Goal: Task Accomplishment & Management: Manage account settings

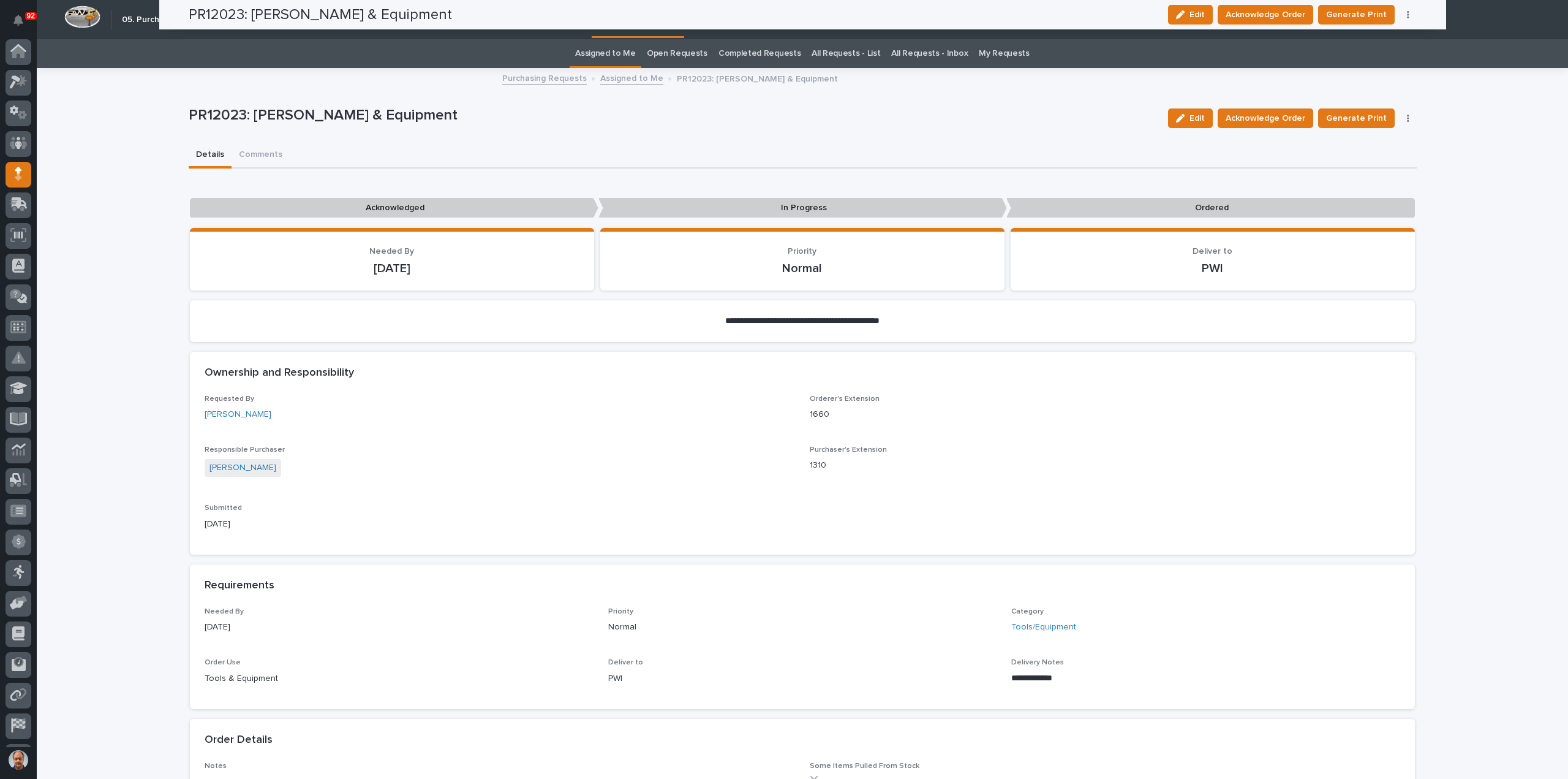
scroll to position [27, 0]
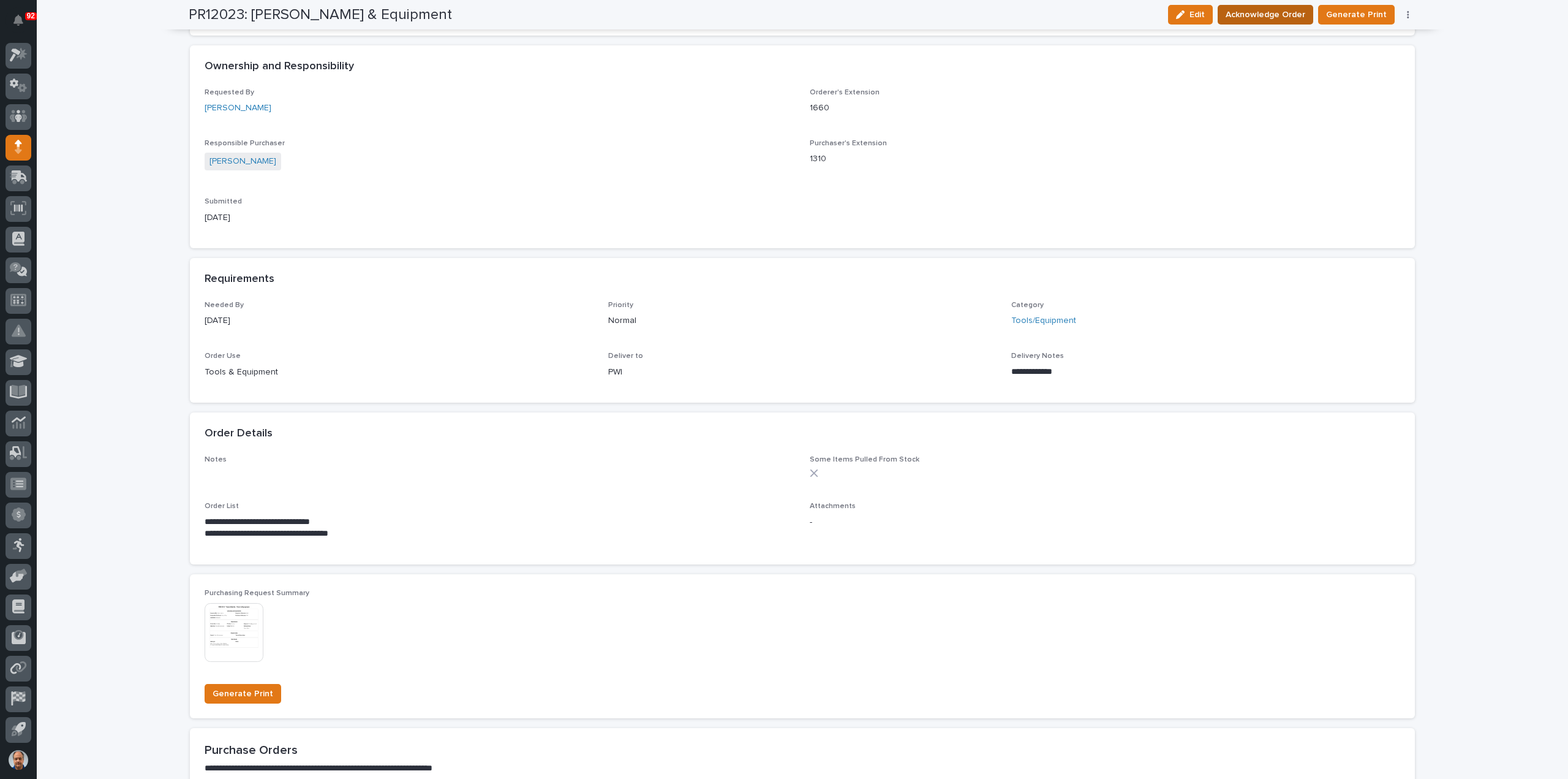
click at [1249, 18] on span "Acknowledge Order" at bounding box center [1266, 14] width 80 height 15
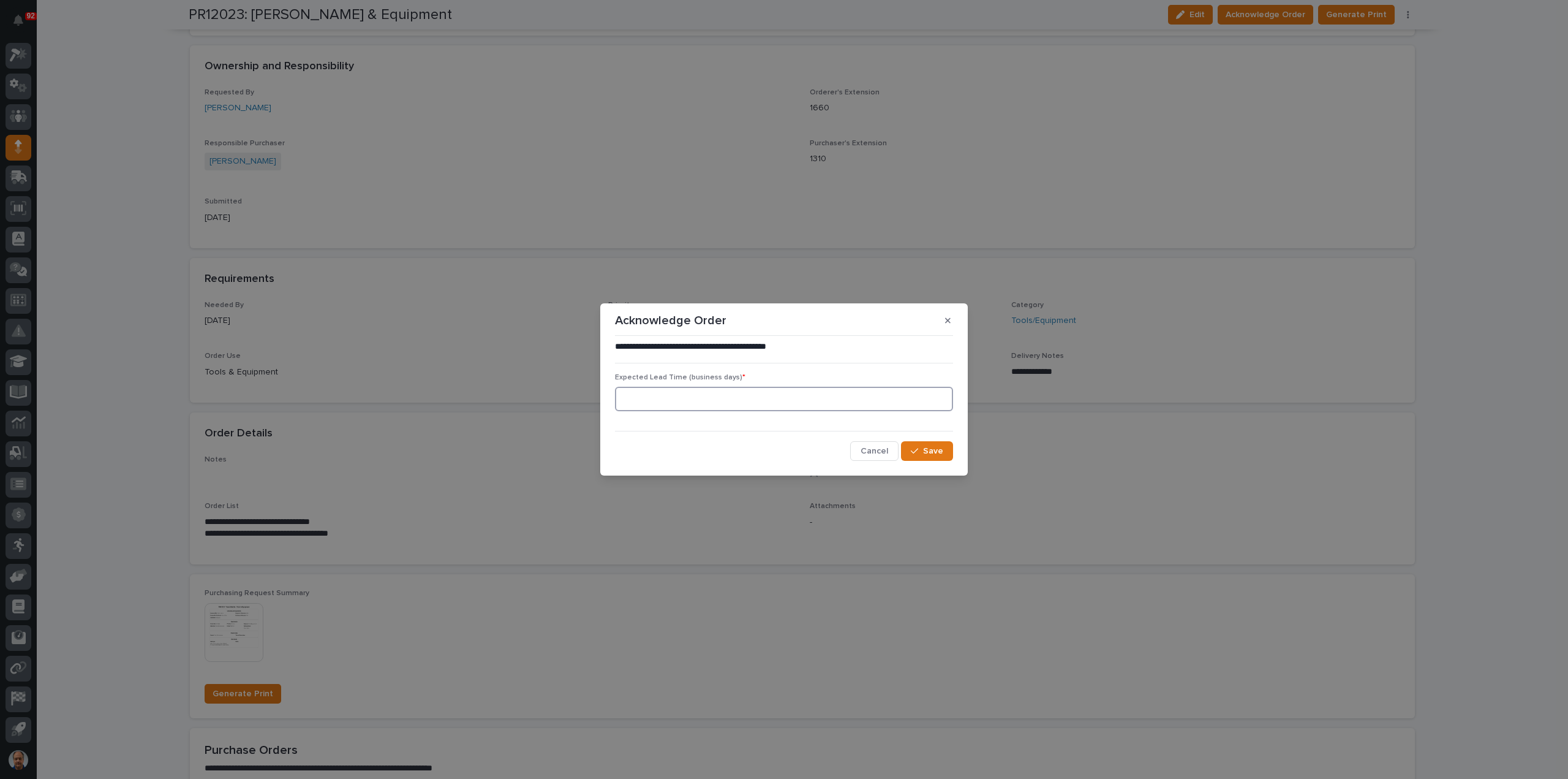
drag, startPoint x: 815, startPoint y: 397, endPoint x: 853, endPoint y: 396, distance: 38.0
click at [827, 396] on input at bounding box center [784, 399] width 338 height 25
type input "4"
click at [937, 441] on button "Save" at bounding box center [927, 451] width 52 height 20
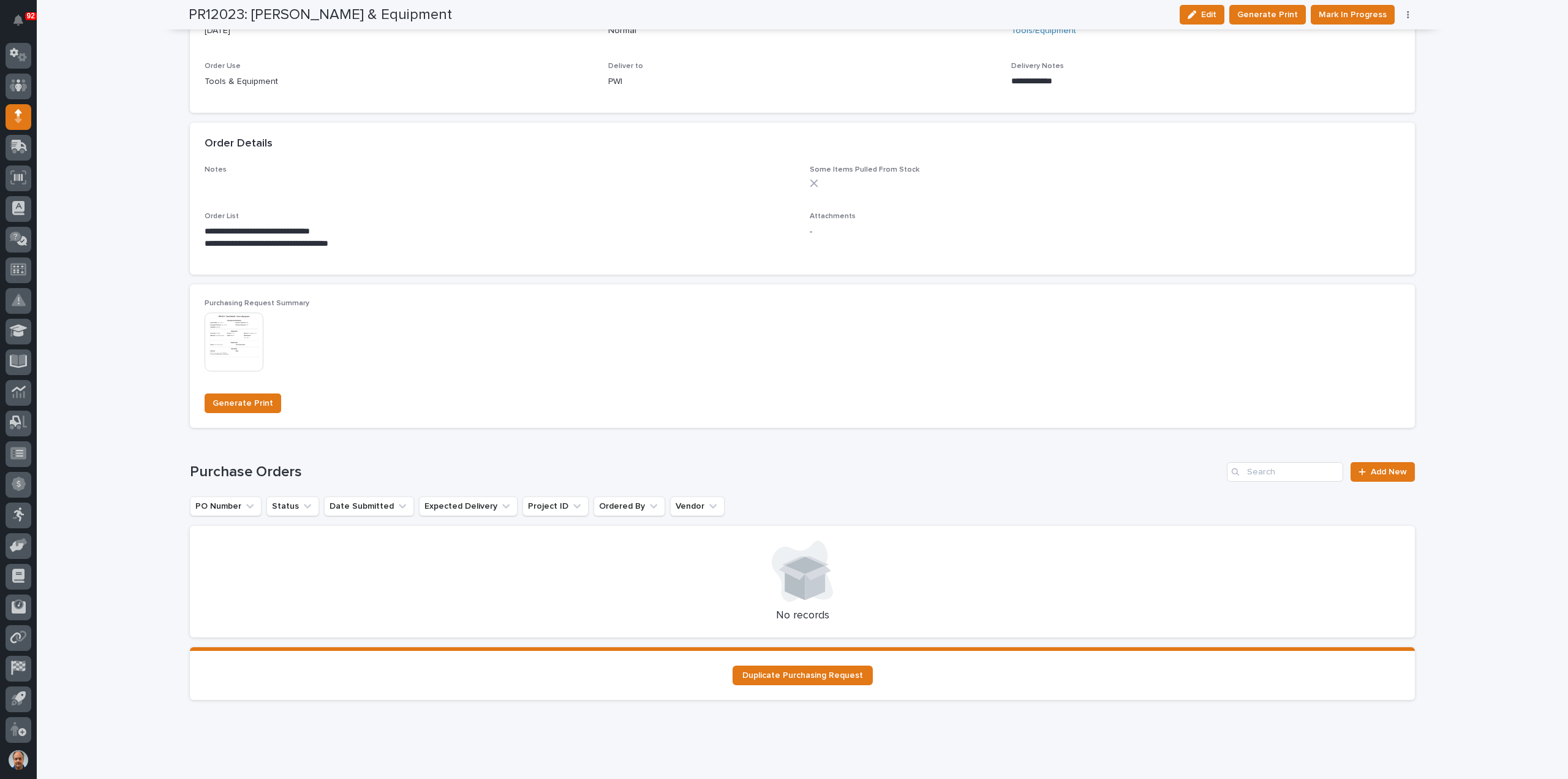
scroll to position [696, 0]
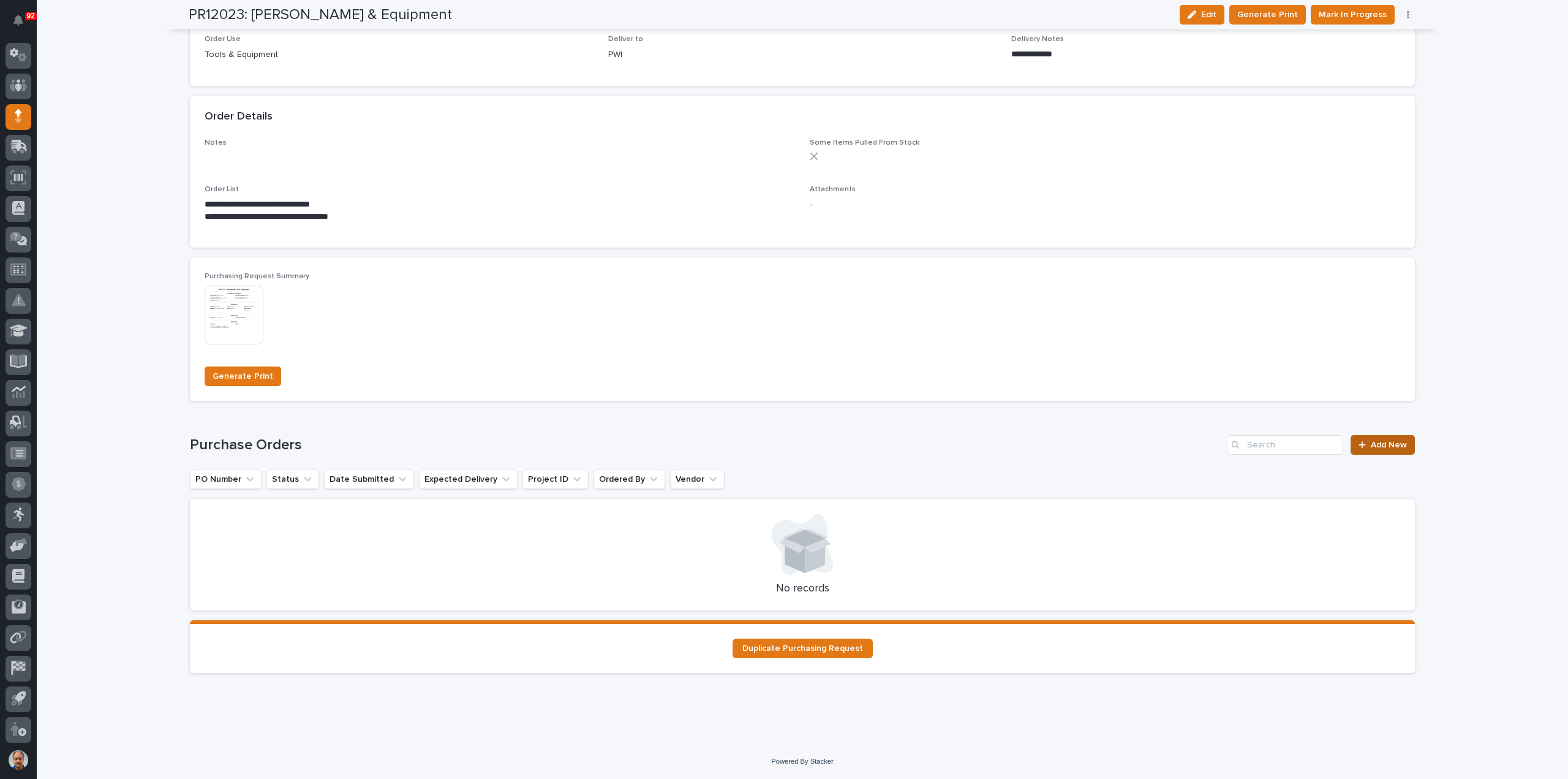
click at [1374, 442] on span "Add New" at bounding box center [1389, 445] width 36 height 9
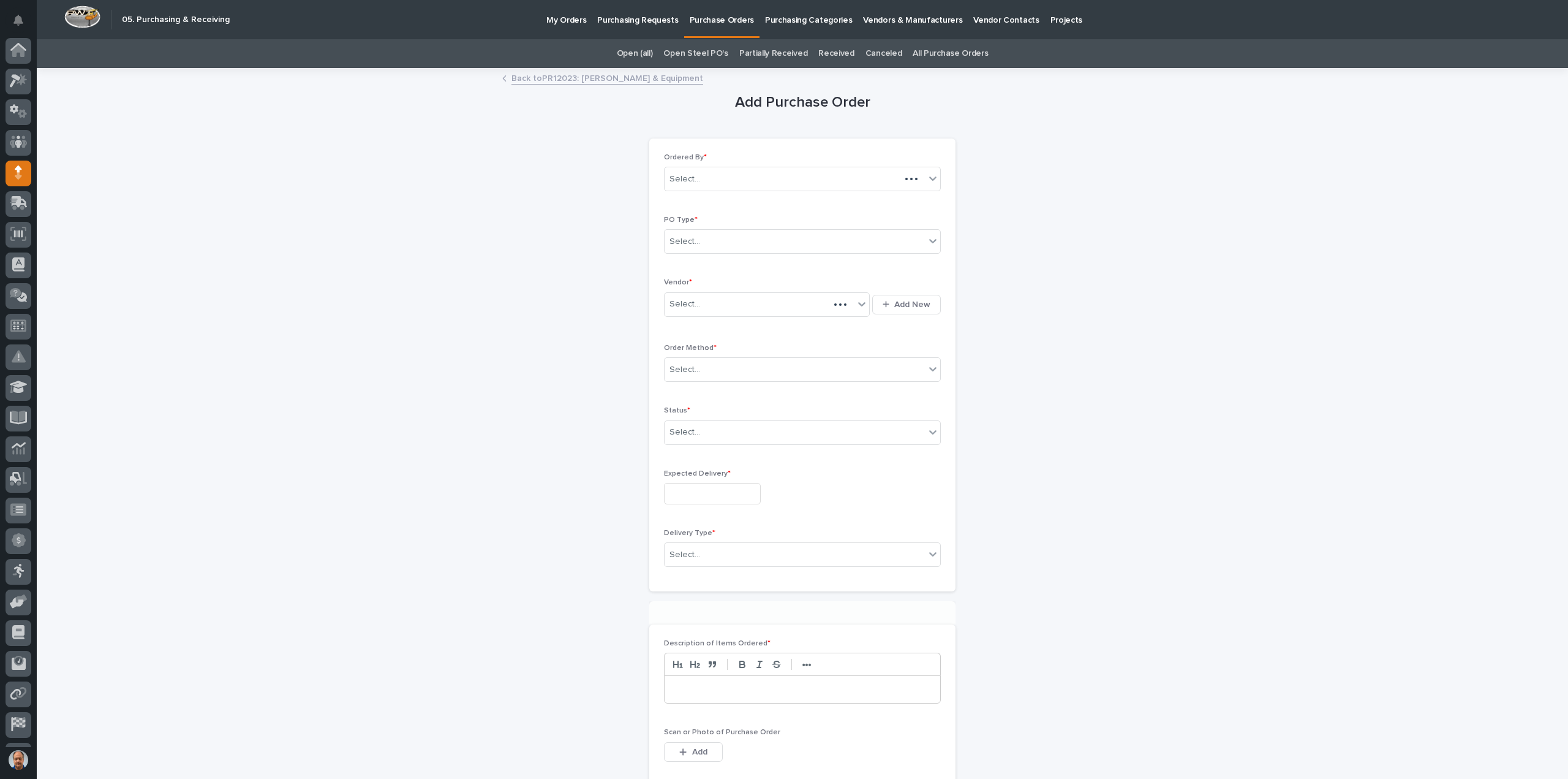
scroll to position [57, 0]
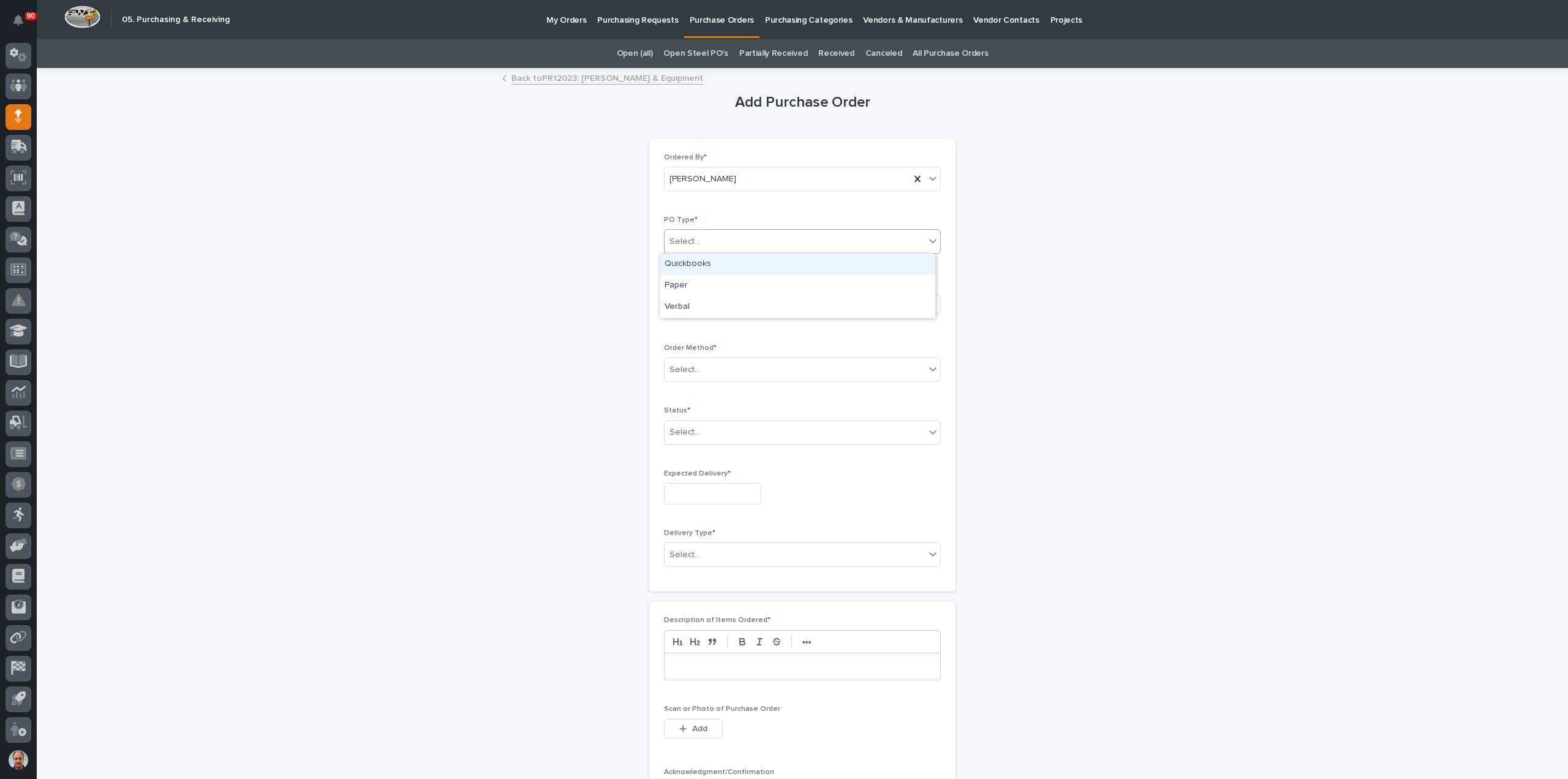
click at [732, 245] on div "Select..." at bounding box center [795, 241] width 261 height 20
click at [722, 276] on div "Paper" at bounding box center [797, 286] width 276 height 21
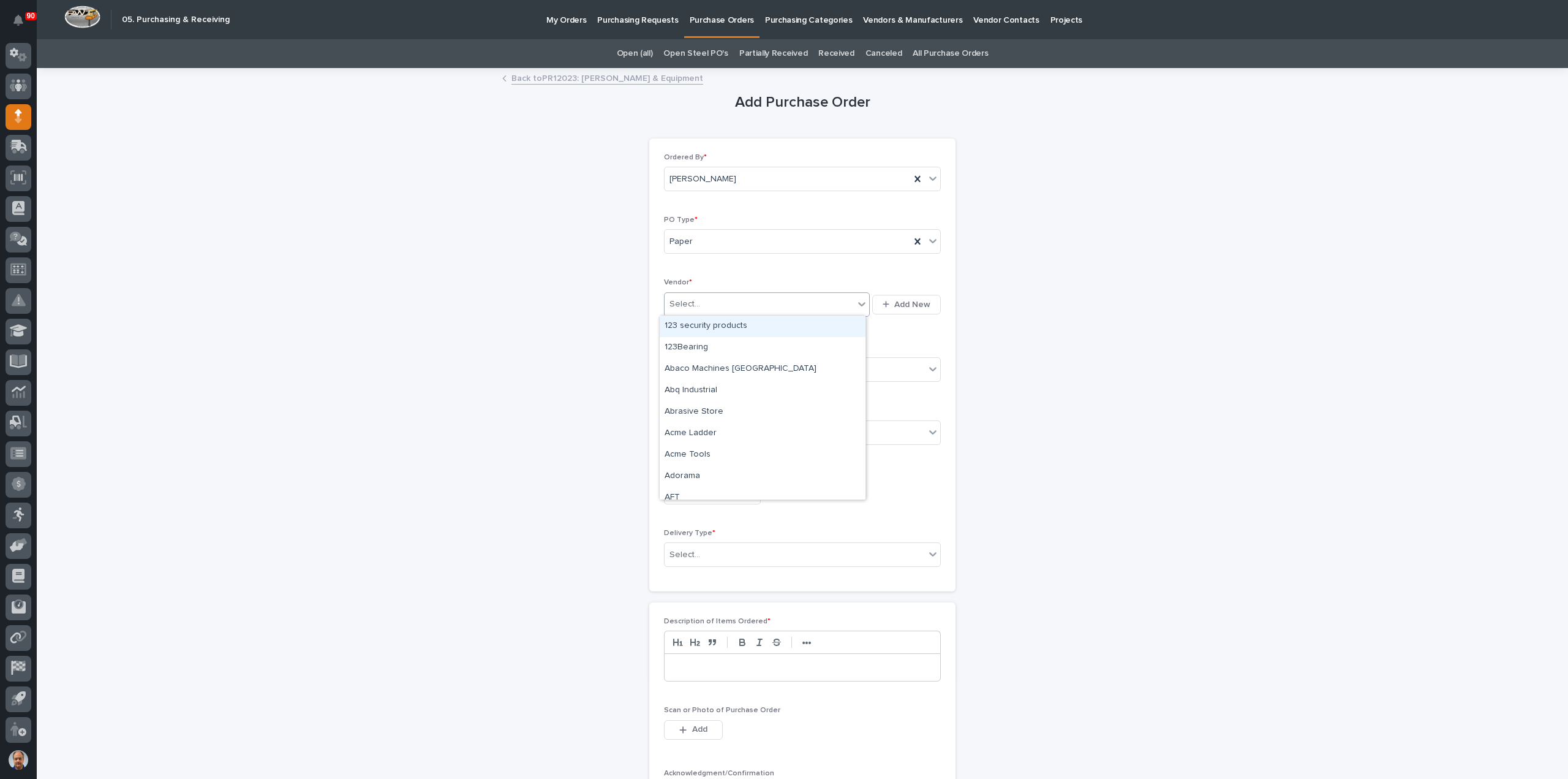
click at [722, 295] on div "Select..." at bounding box center [758, 304] width 189 height 20
type input "***"
click at [725, 346] on div "Amazon" at bounding box center [763, 348] width 206 height 21
click at [705, 369] on div "Select..." at bounding box center [795, 369] width 261 height 20
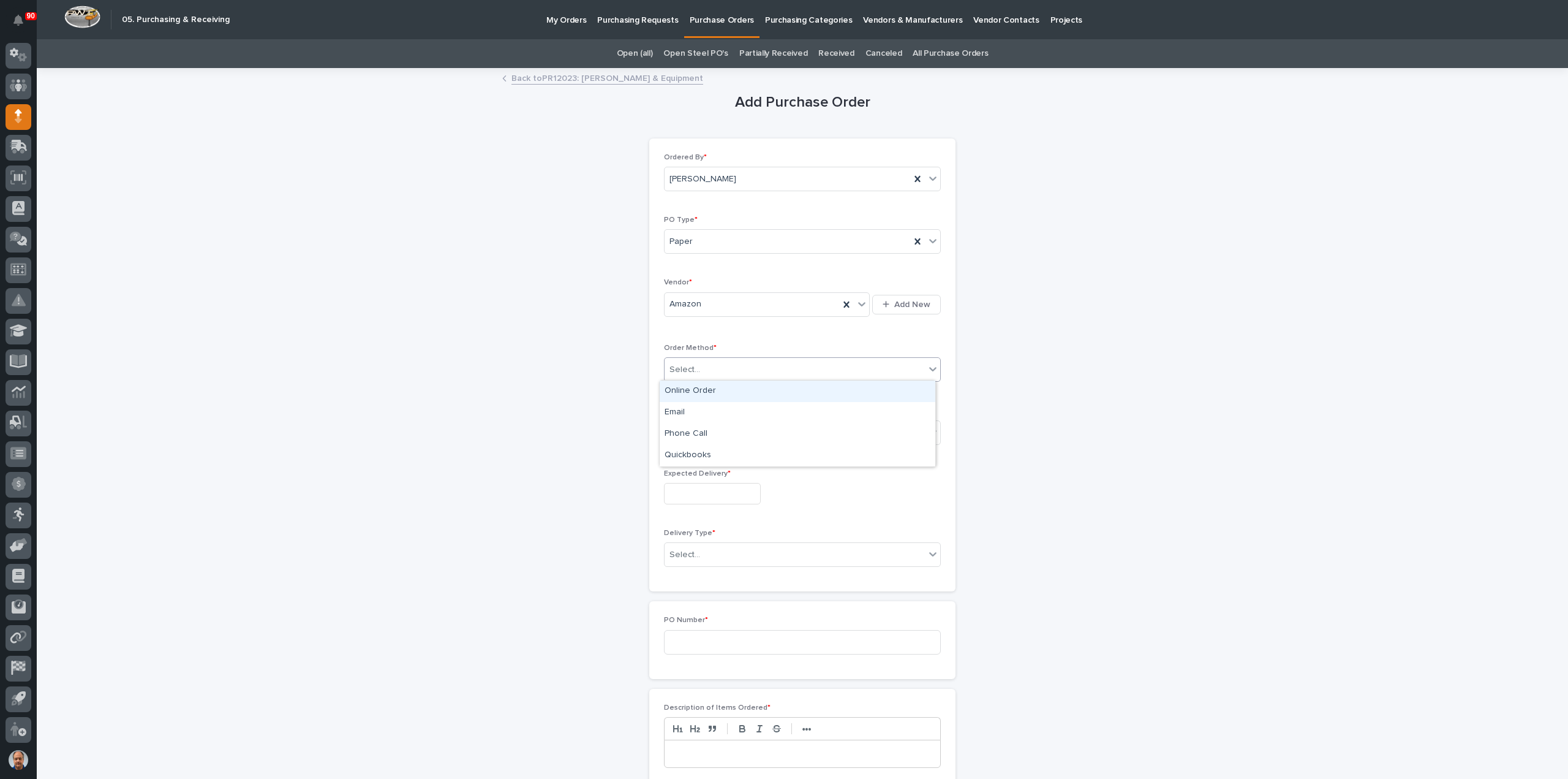
click at [696, 394] on div "Online Order" at bounding box center [797, 391] width 276 height 21
click at [710, 430] on div "Select..." at bounding box center [795, 432] width 261 height 20
click at [701, 473] on div "Submitted" at bounding box center [797, 476] width 276 height 21
click at [706, 491] on input "text" at bounding box center [712, 493] width 97 height 21
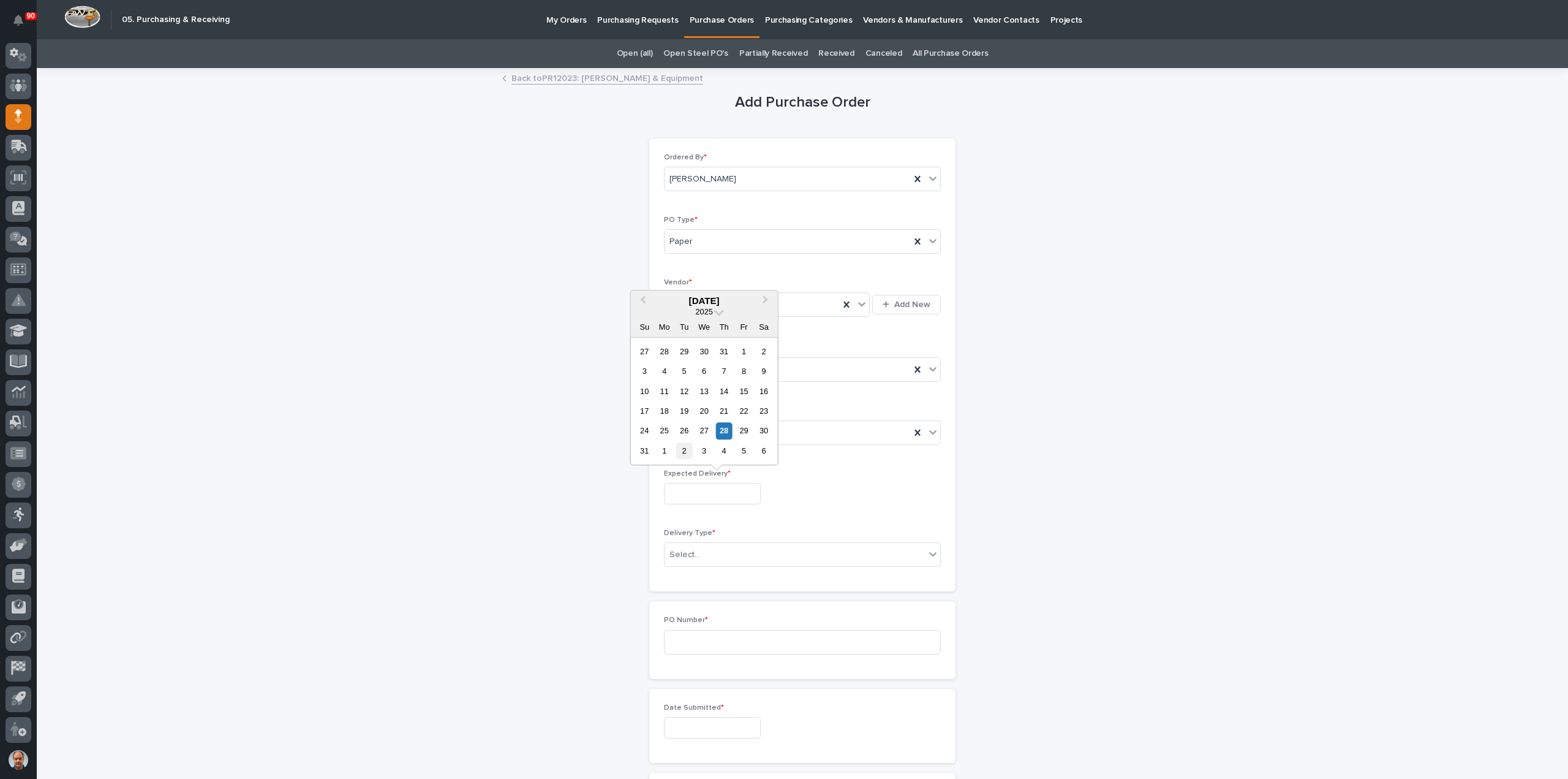
click at [680, 447] on div "2" at bounding box center [685, 451] width 17 height 17
type input "**********"
drag, startPoint x: 701, startPoint y: 544, endPoint x: 714, endPoint y: 578, distance: 36.4
click at [701, 545] on div "Select..." at bounding box center [795, 555] width 261 height 20
click at [709, 578] on div "Deliver to PWI" at bounding box center [797, 575] width 276 height 21
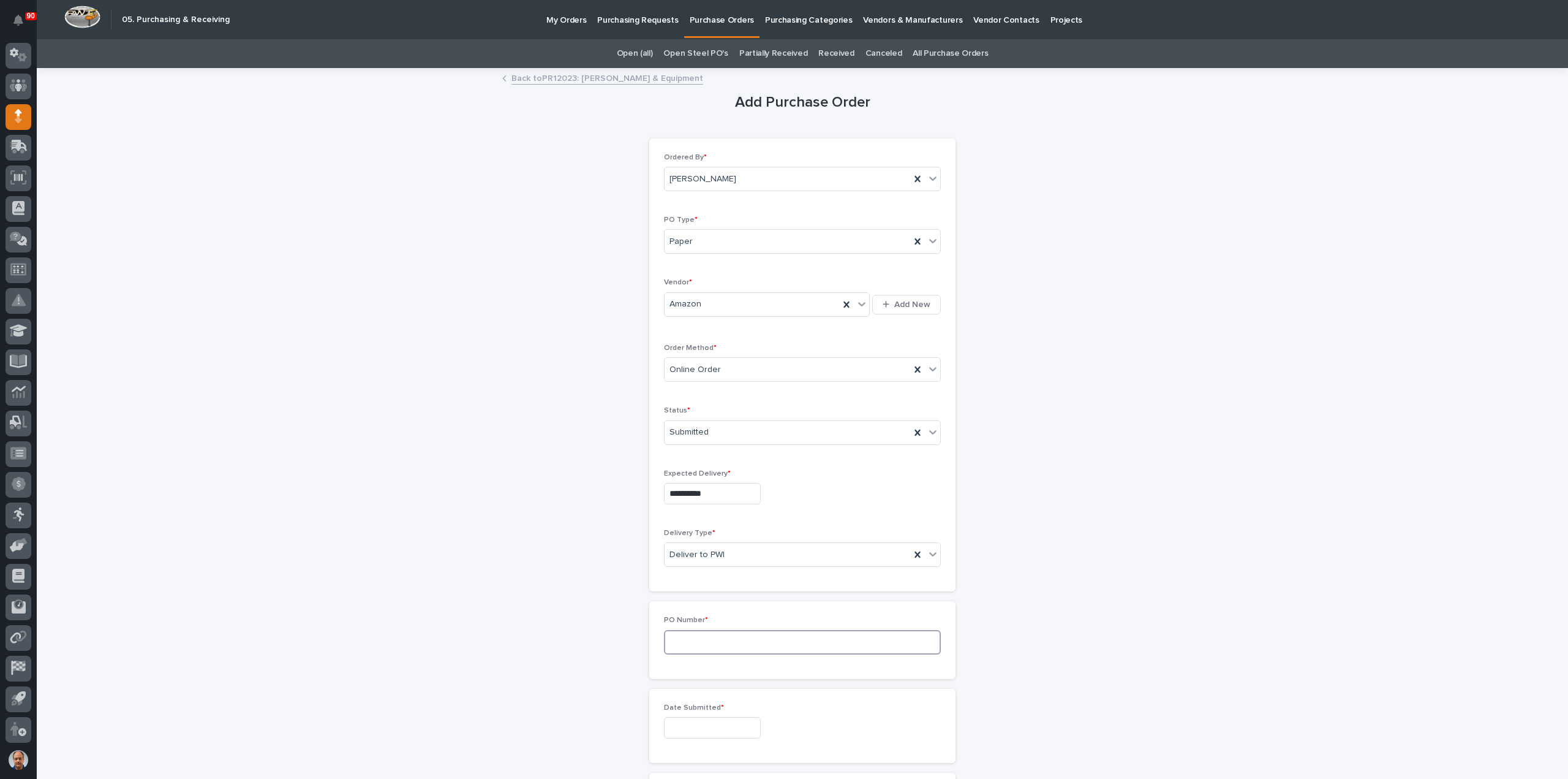
drag, startPoint x: 718, startPoint y: 644, endPoint x: 855, endPoint y: 643, distance: 137.0
click at [724, 644] on input at bounding box center [803, 642] width 277 height 25
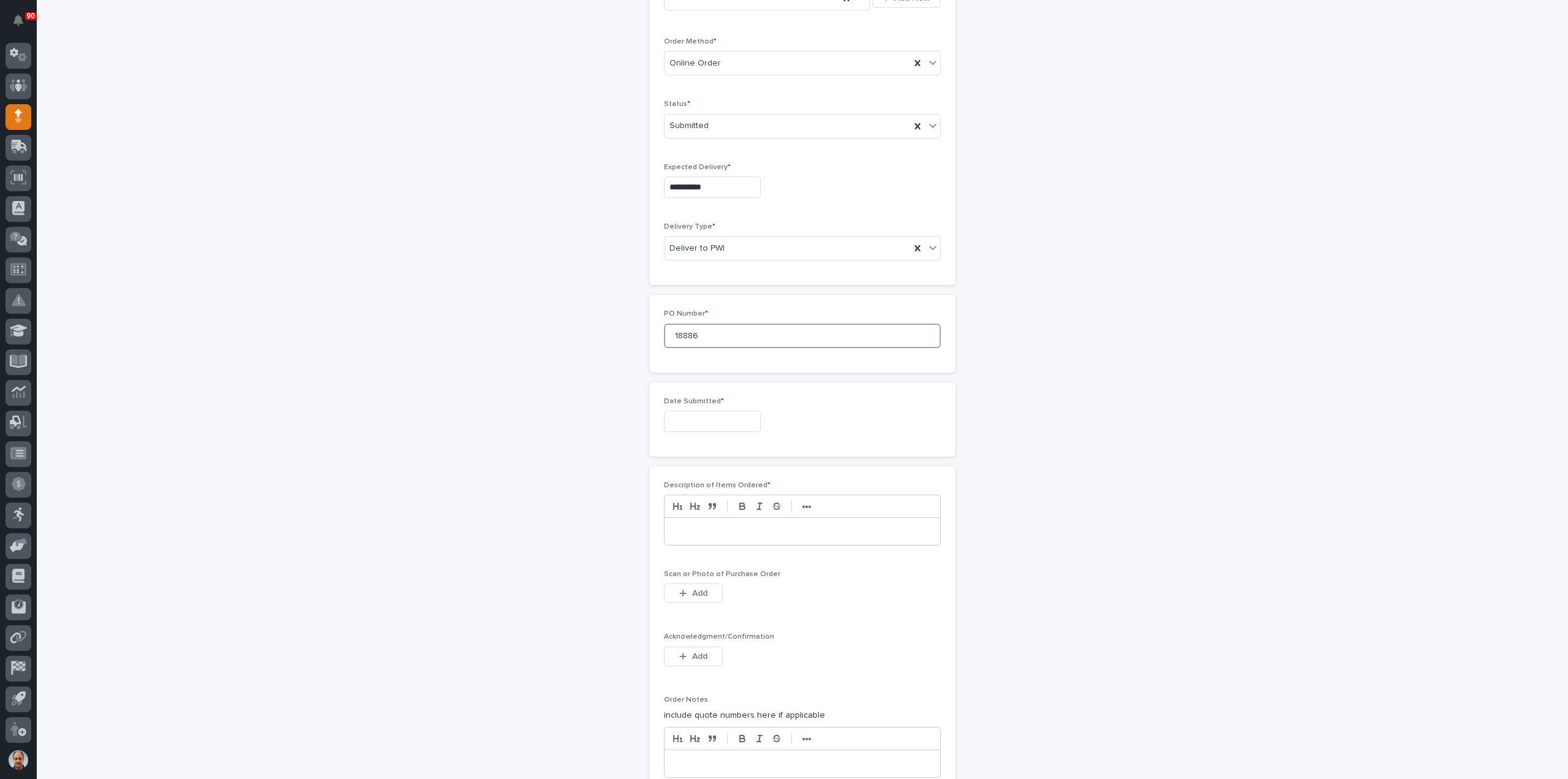
type input "18886"
click at [734, 423] on input "text" at bounding box center [712, 421] width 97 height 21
click at [724, 358] on div "28" at bounding box center [724, 358] width 17 height 17
type input "**********"
click at [704, 528] on p at bounding box center [803, 531] width 257 height 12
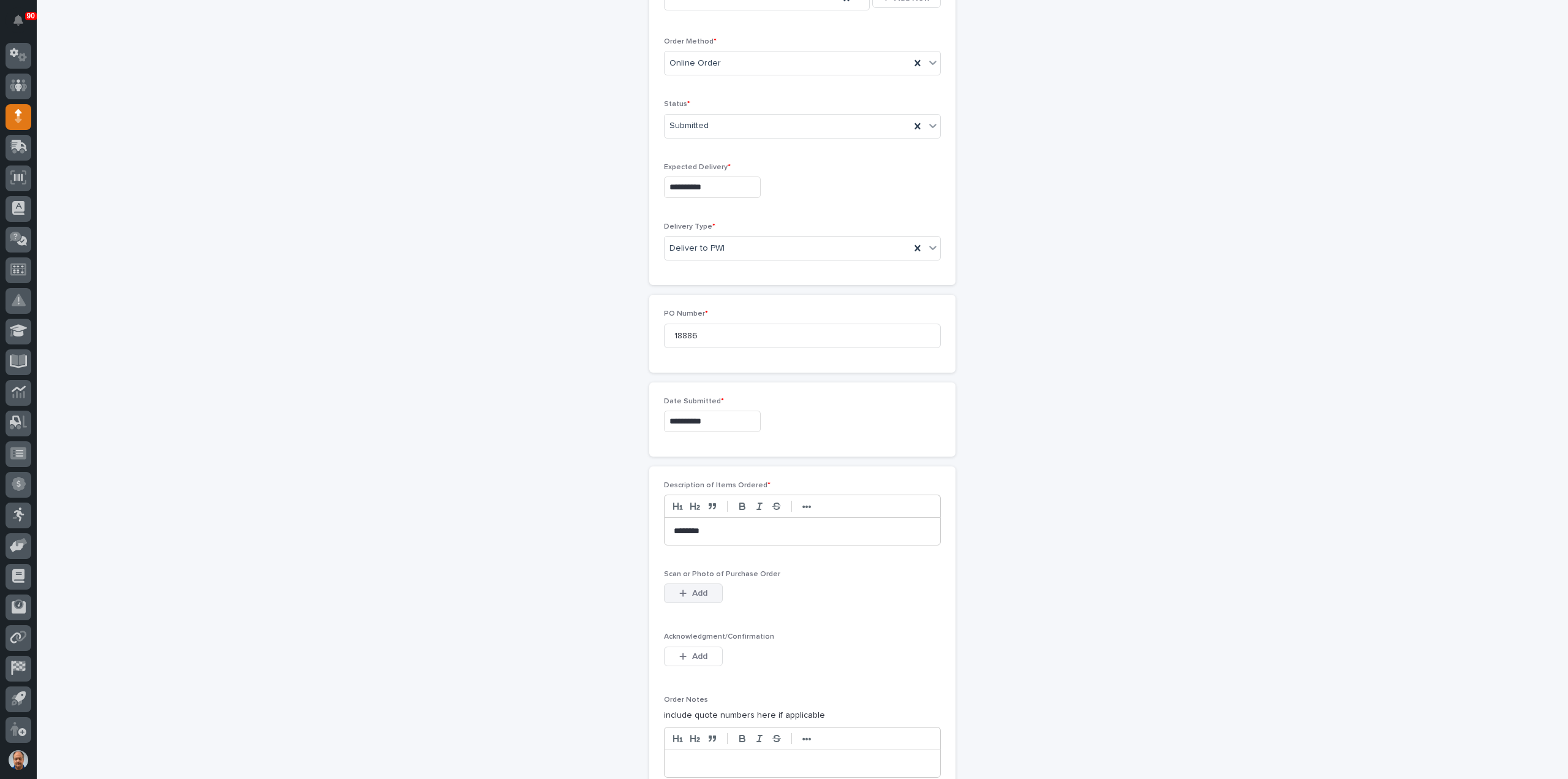
click at [686, 586] on button "Add" at bounding box center [694, 594] width 59 height 20
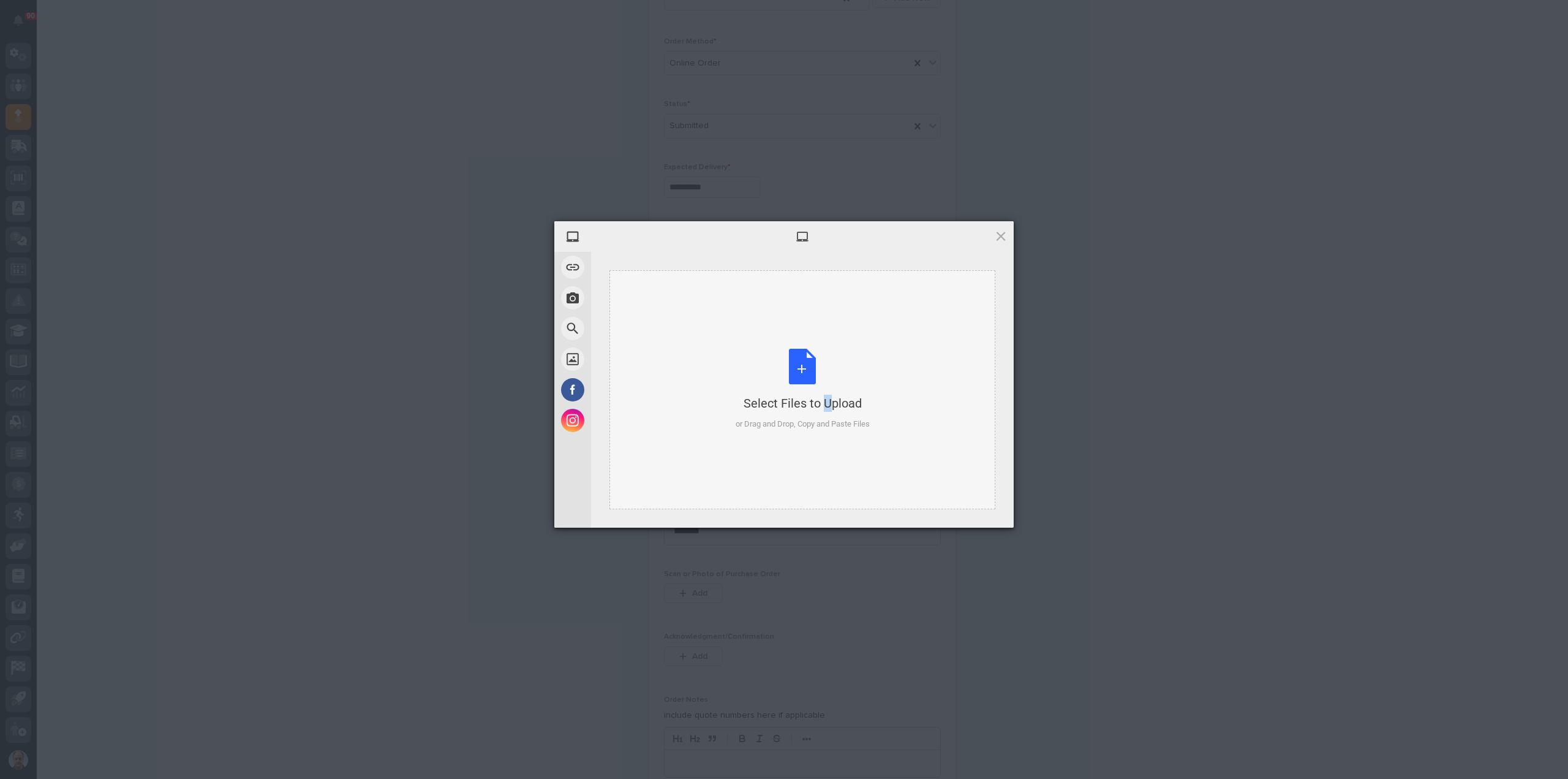
click at [803, 368] on div "Select Files to Upload or Drag and Drop, Copy and Paste Files" at bounding box center [803, 390] width 134 height 82
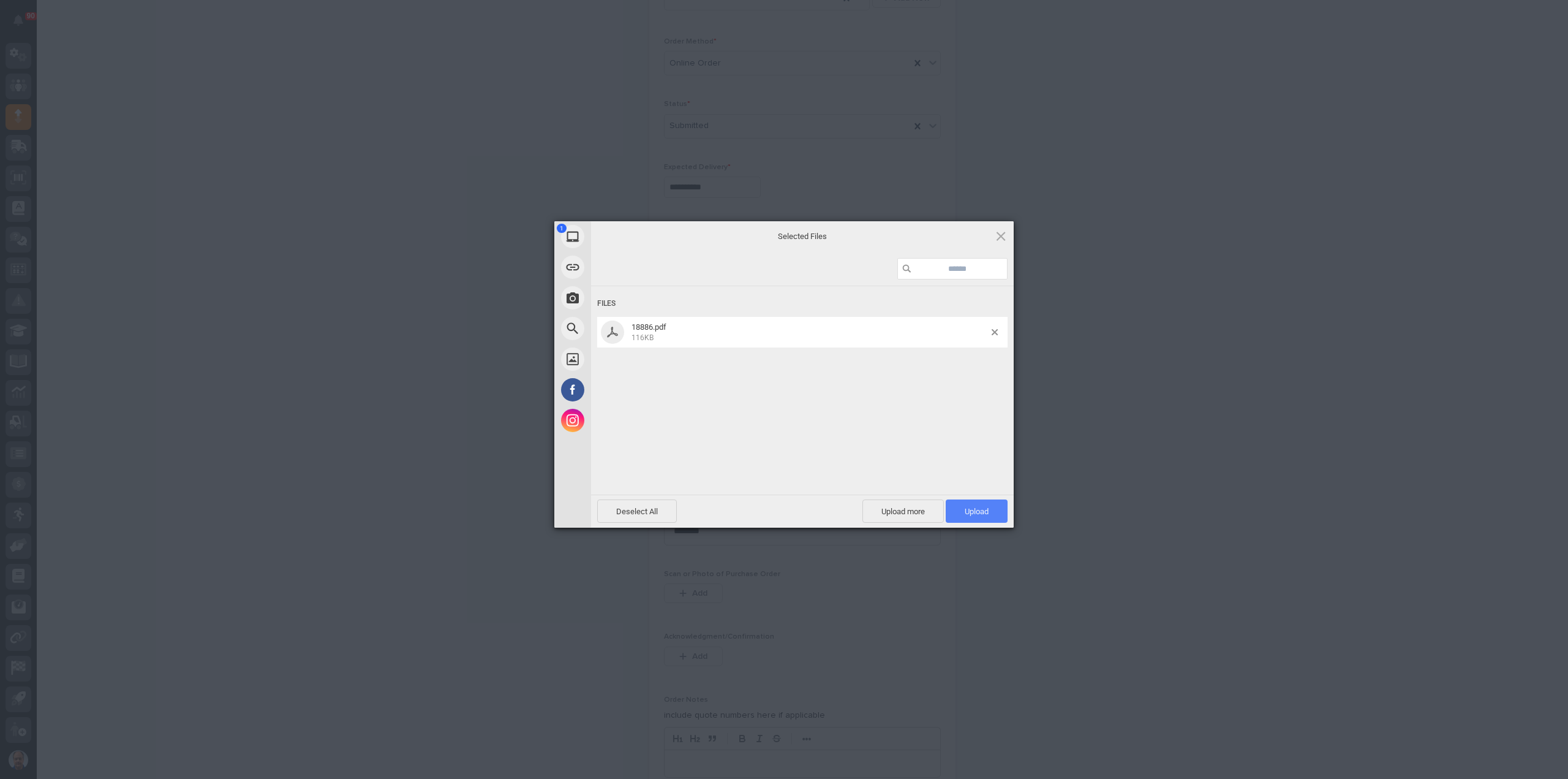
click at [975, 502] on span "Upload 1" at bounding box center [977, 511] width 62 height 23
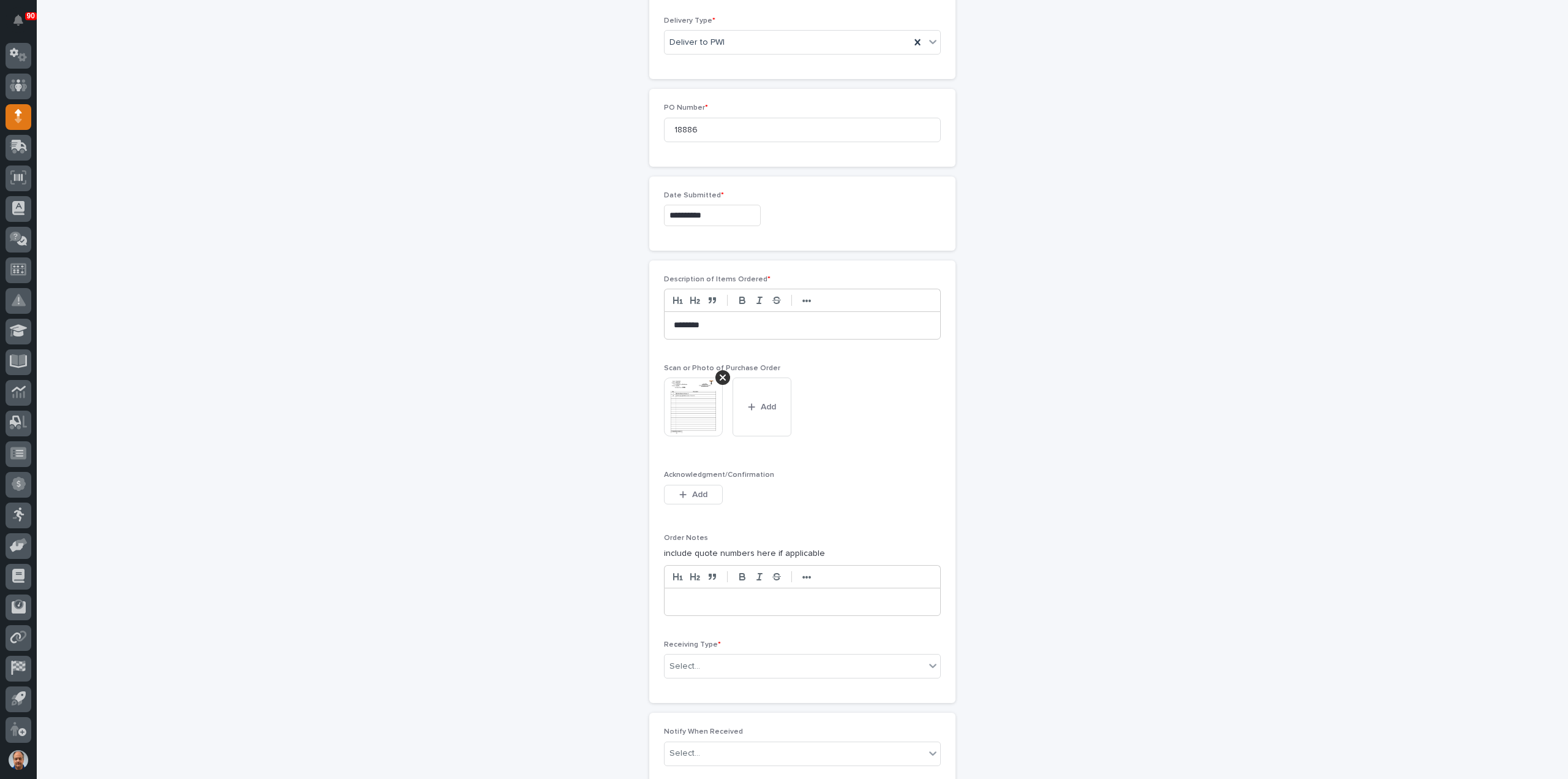
scroll to position [643, 0]
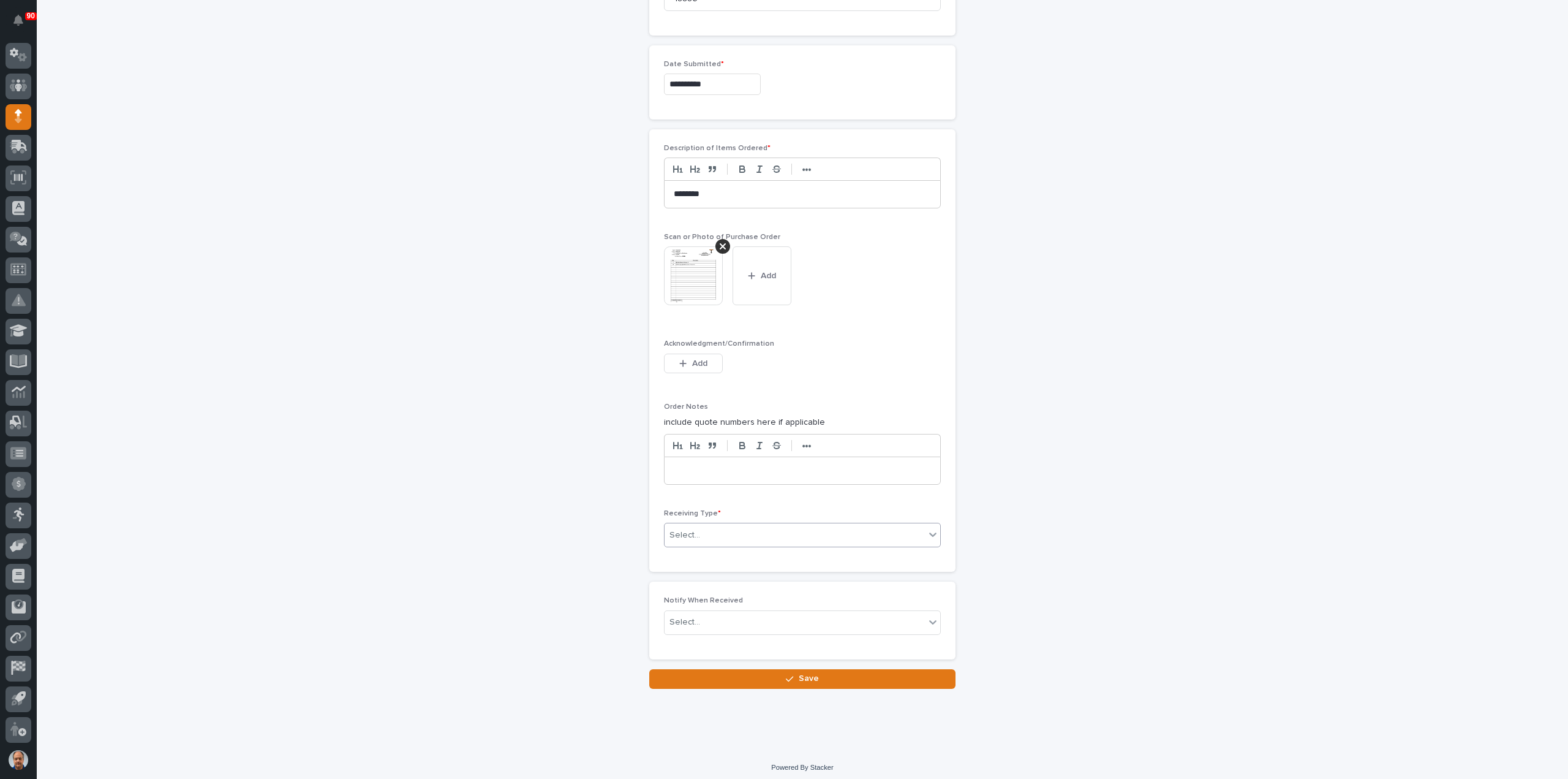
click at [716, 531] on div "Select..." at bounding box center [795, 535] width 261 height 20
click at [713, 637] on div "Other" at bounding box center [797, 640] width 276 height 21
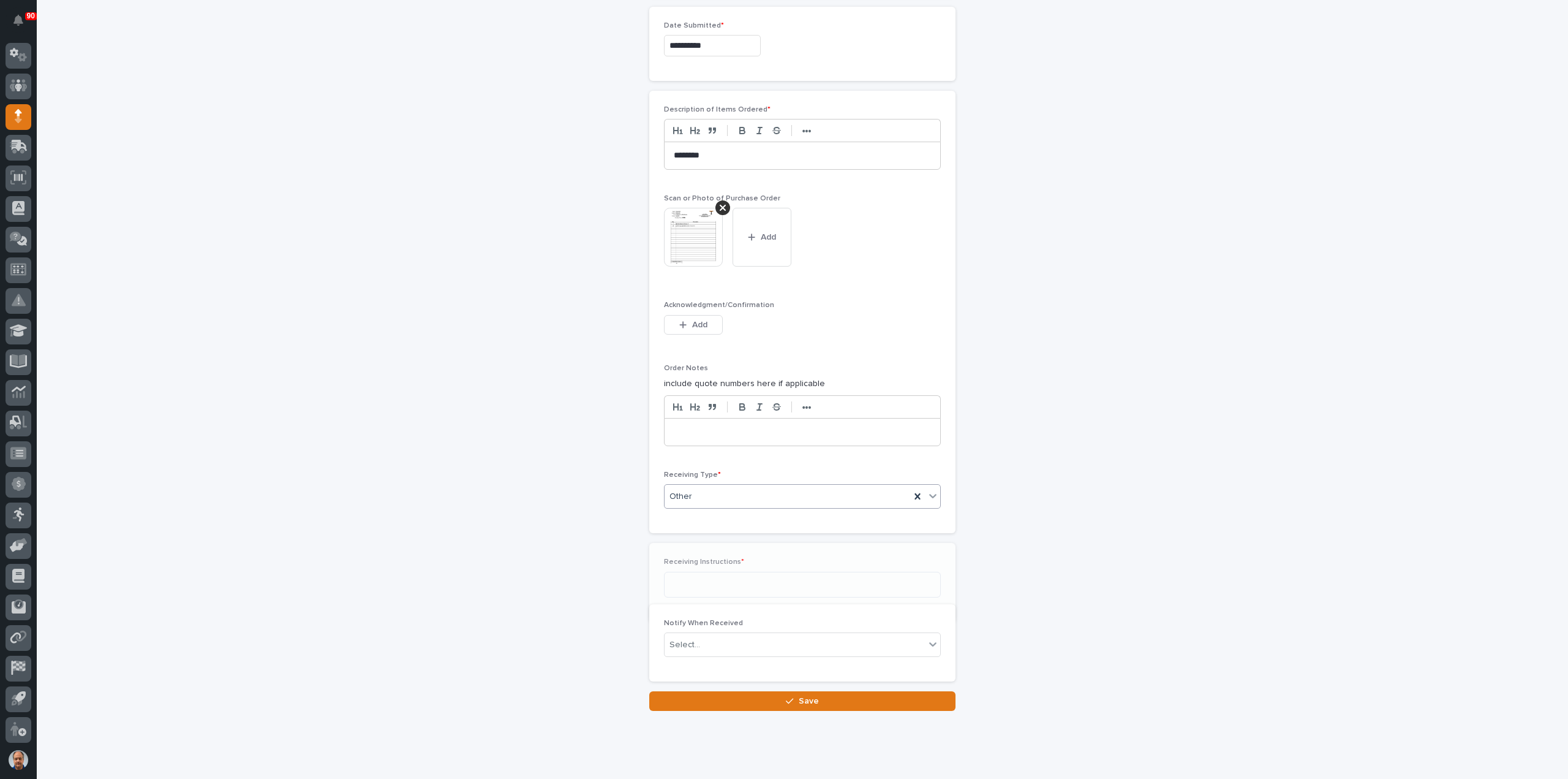
scroll to position [688, 0]
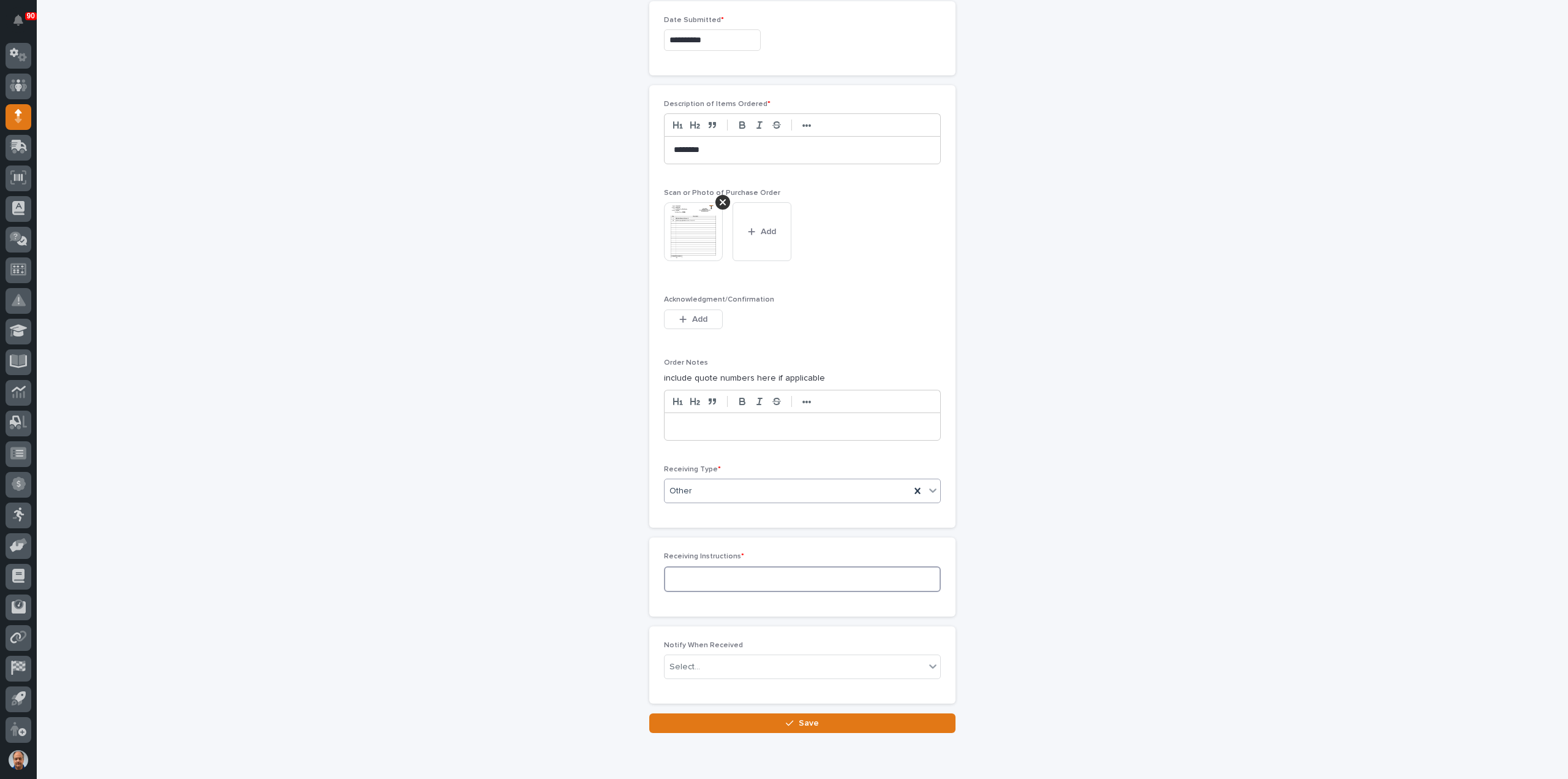
click at [702, 566] on textarea at bounding box center [803, 578] width 277 height 26
type textarea "******"
click at [818, 719] on button "Save" at bounding box center [802, 723] width 306 height 20
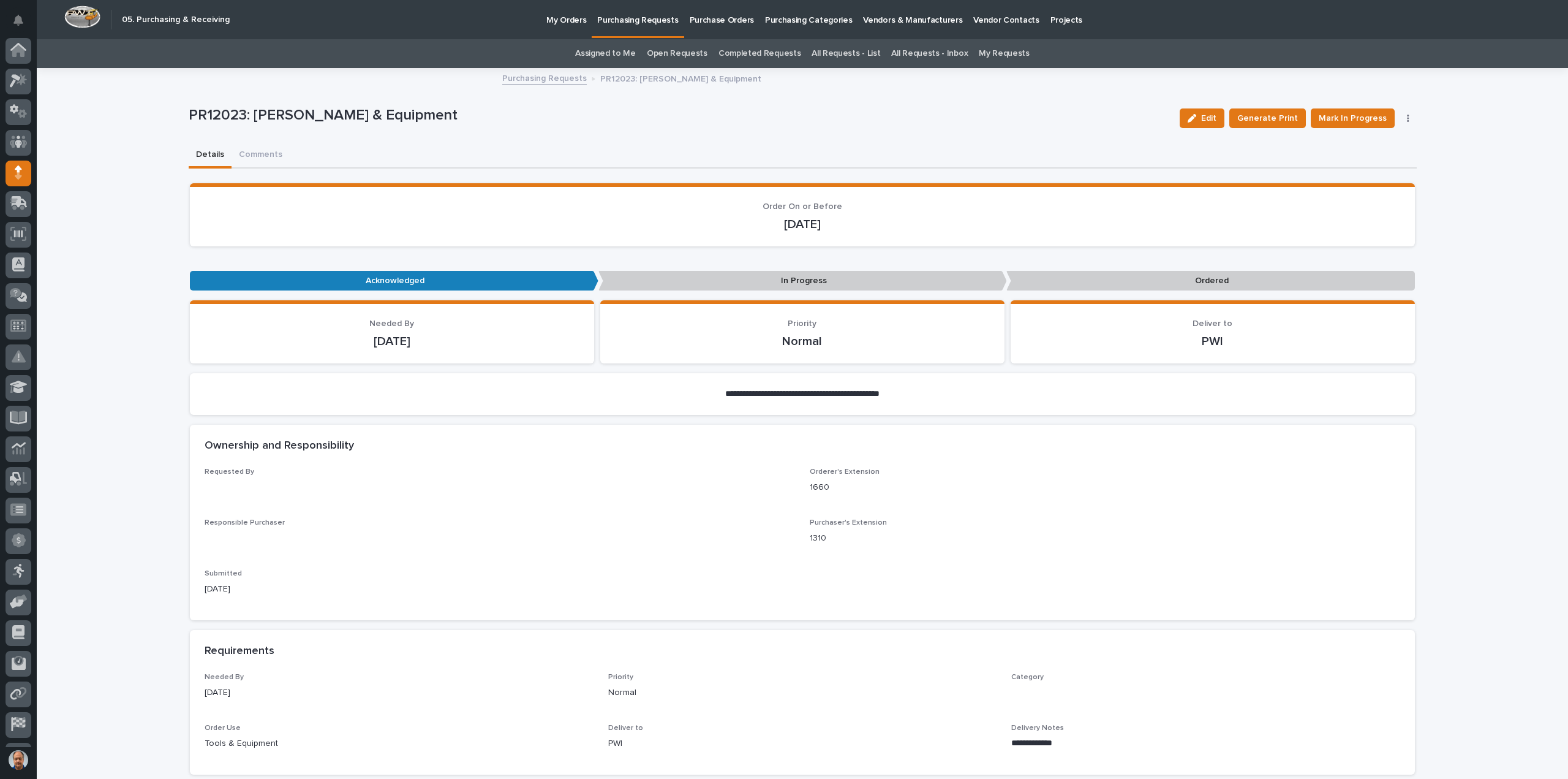
scroll to position [57, 0]
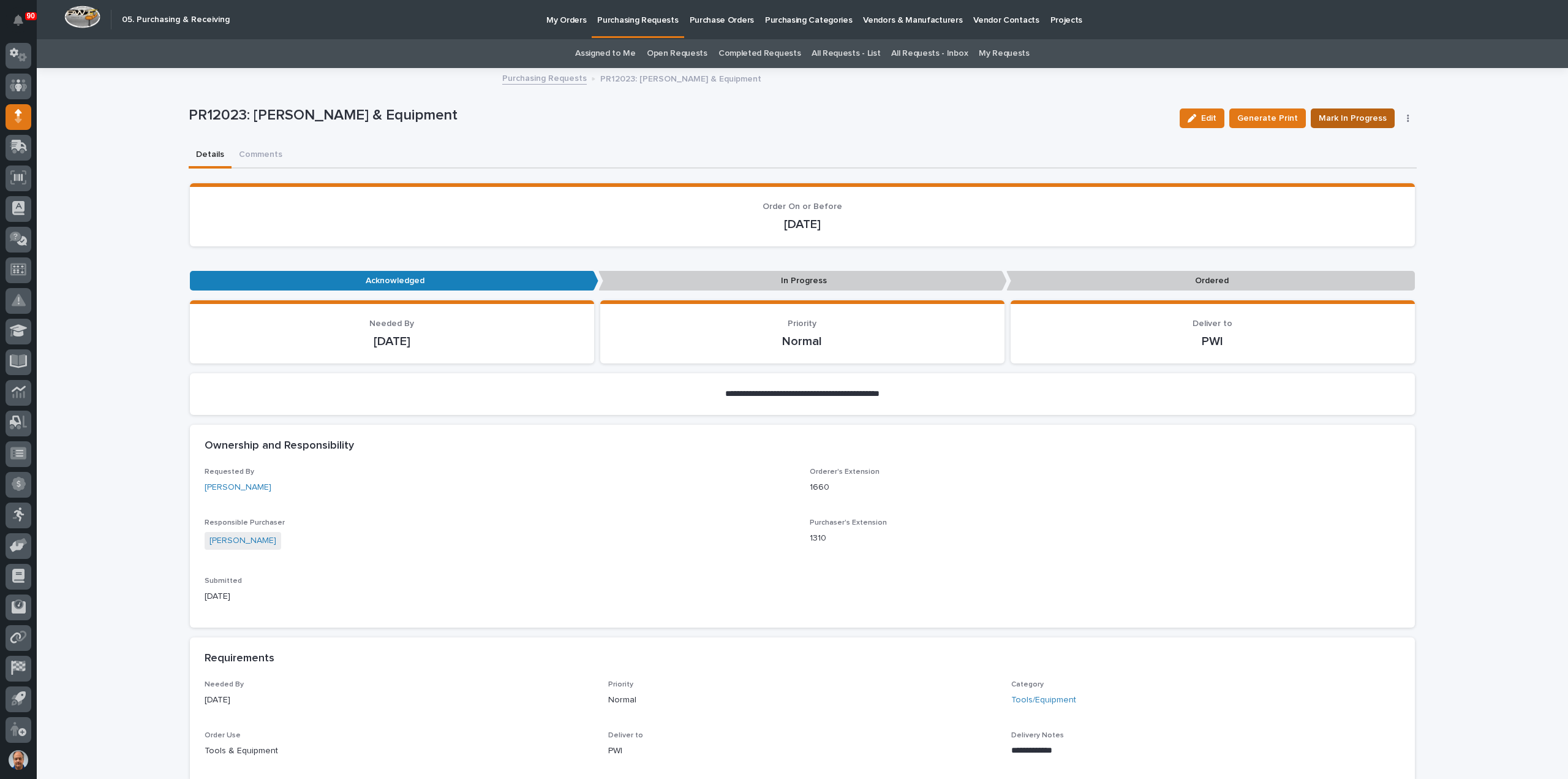
click at [1354, 121] on span "Mark In Progress" at bounding box center [1352, 118] width 68 height 15
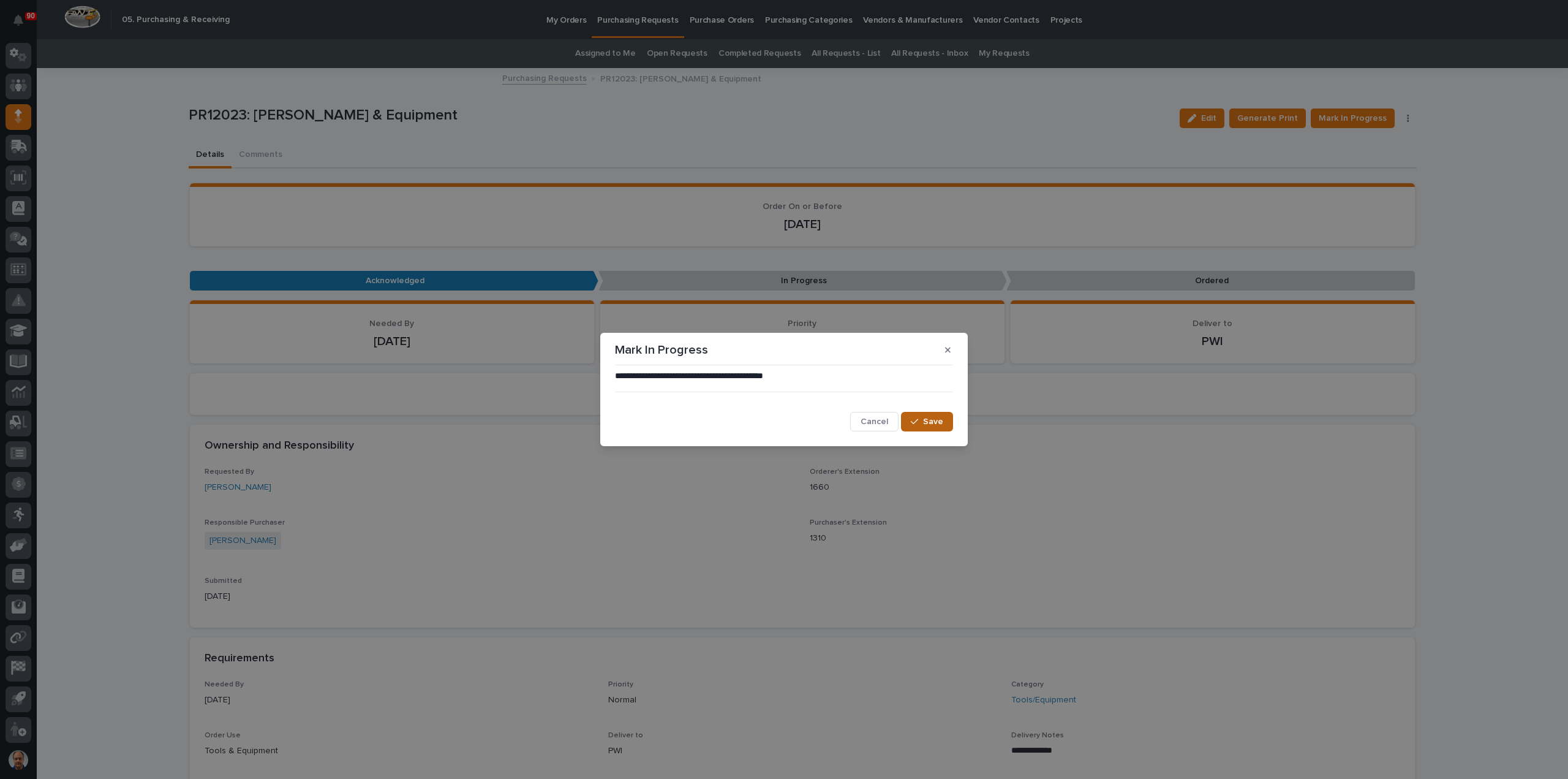
click at [947, 416] on button "Save" at bounding box center [927, 421] width 52 height 20
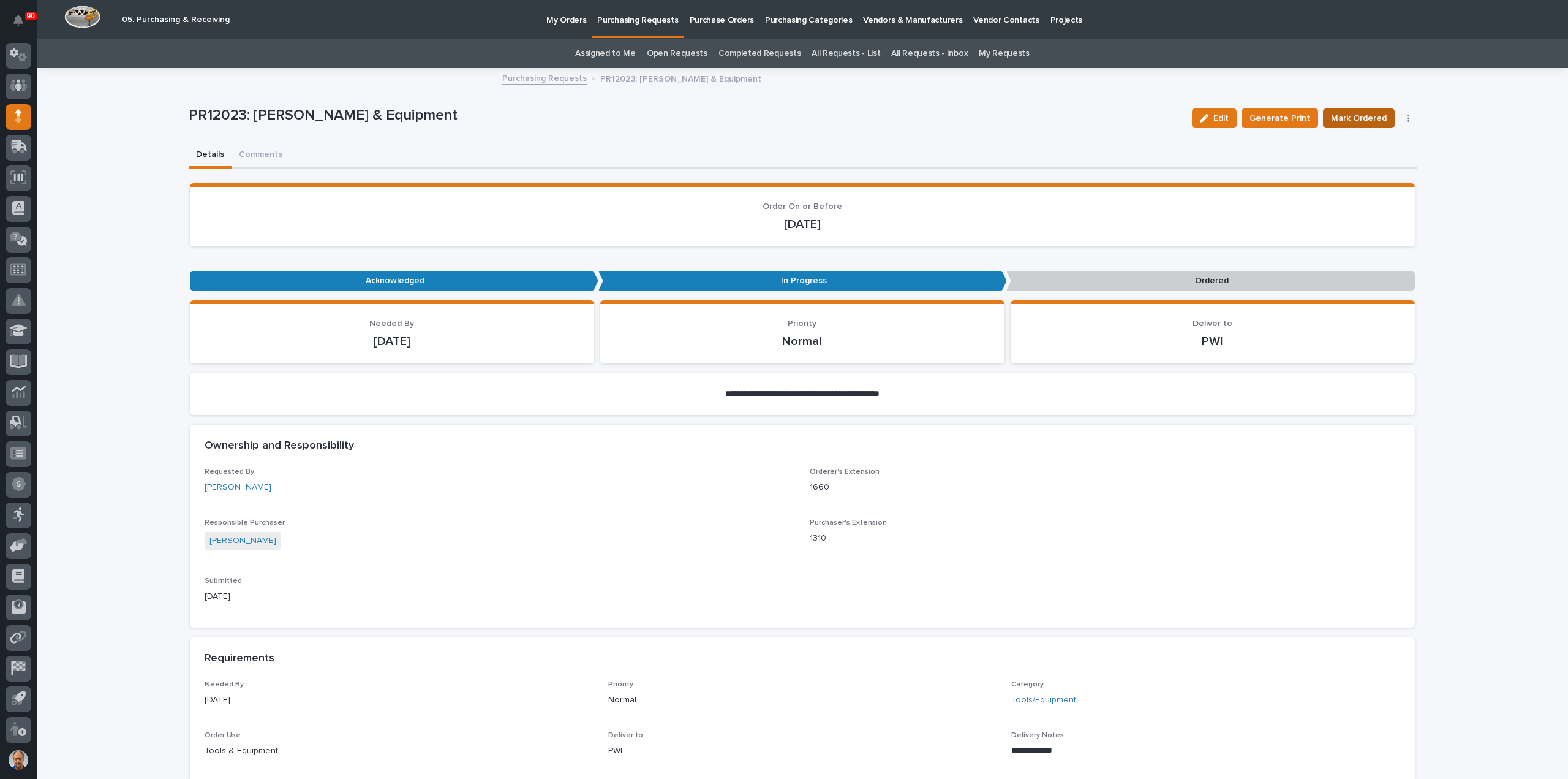
click at [1362, 112] on span "Mark Ordered" at bounding box center [1359, 118] width 56 height 15
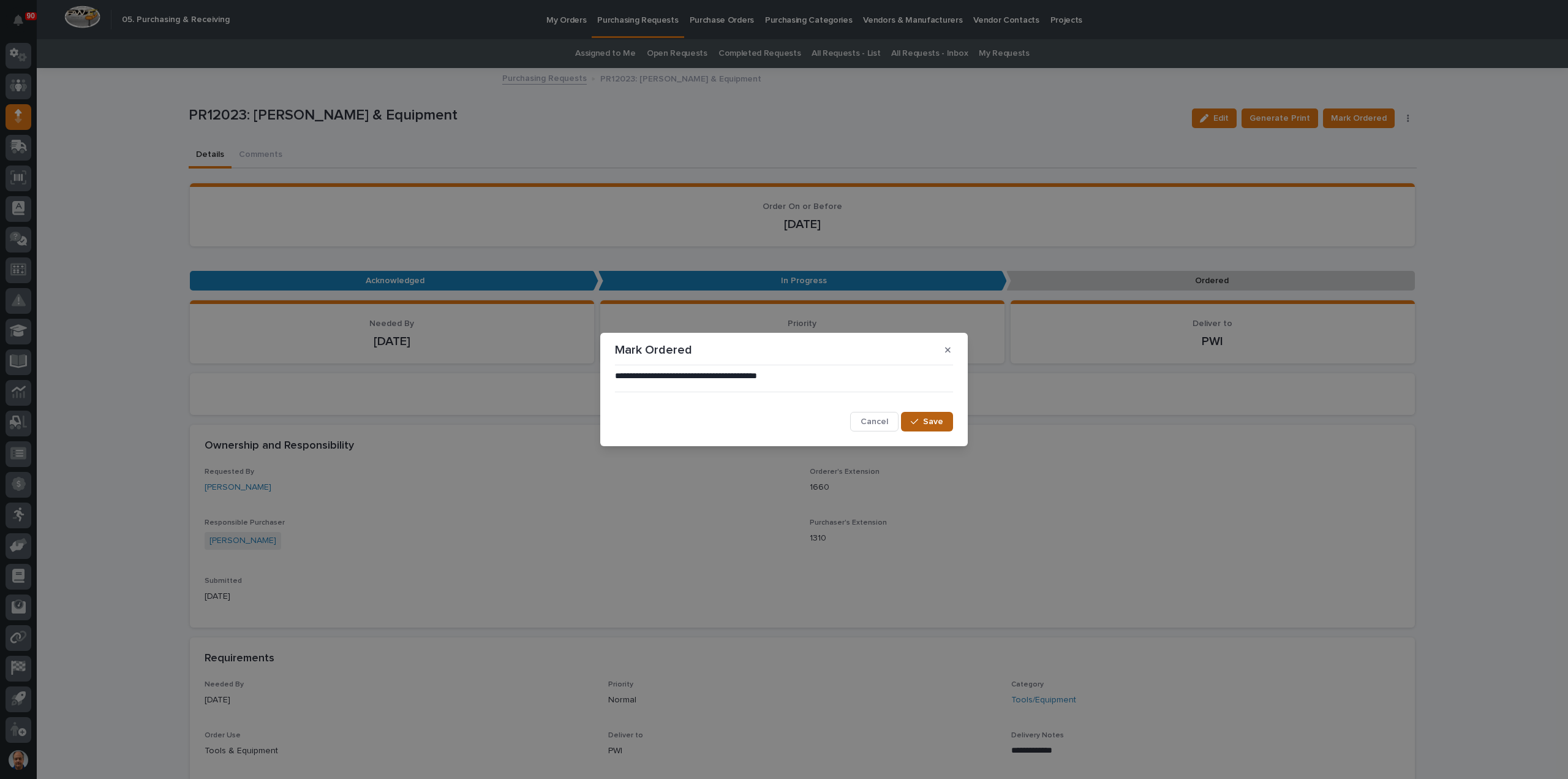
click at [910, 423] on button "Save" at bounding box center [927, 421] width 52 height 20
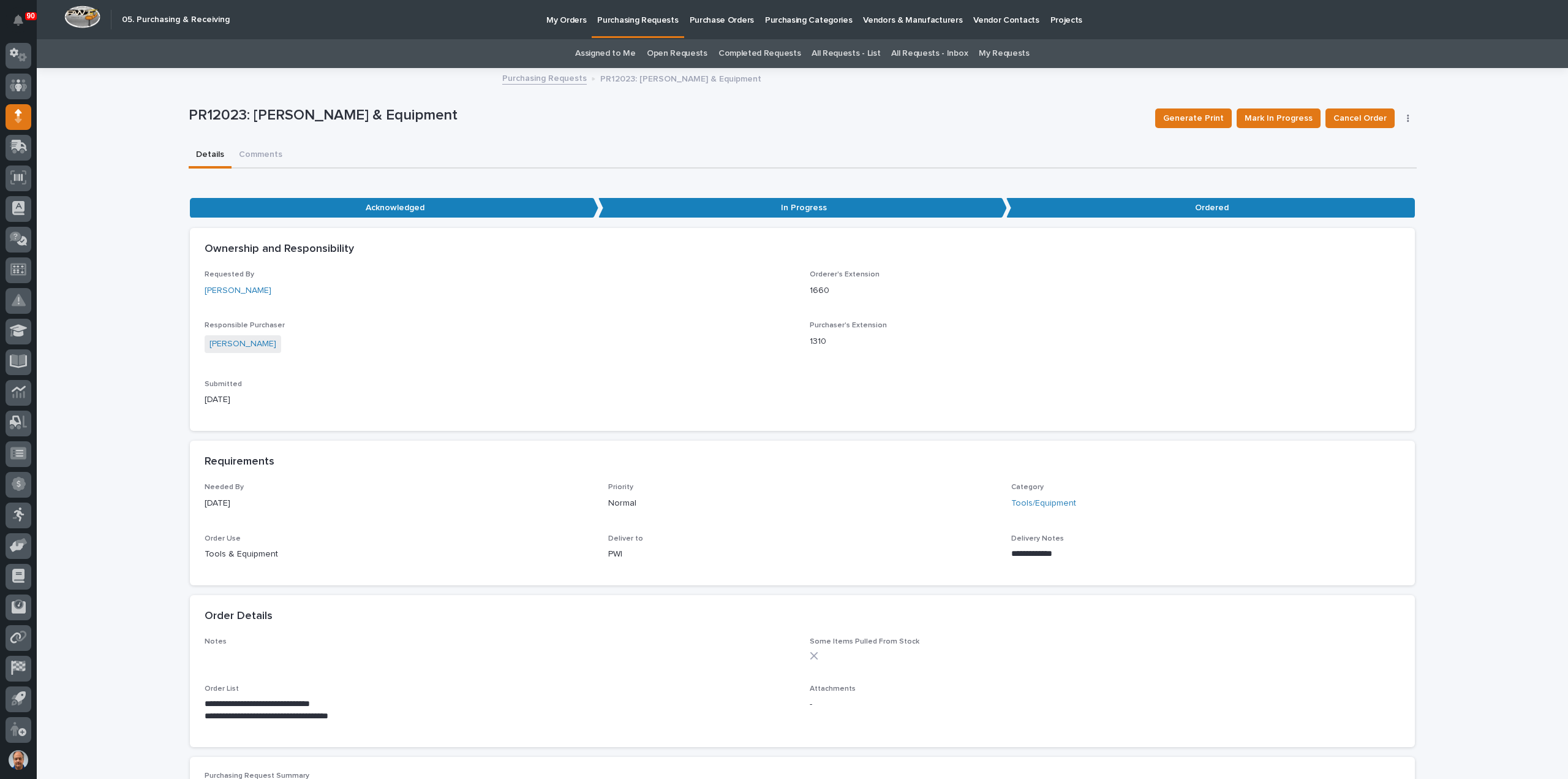
click at [623, 20] on p "Purchasing Requests" at bounding box center [637, 12] width 81 height 26
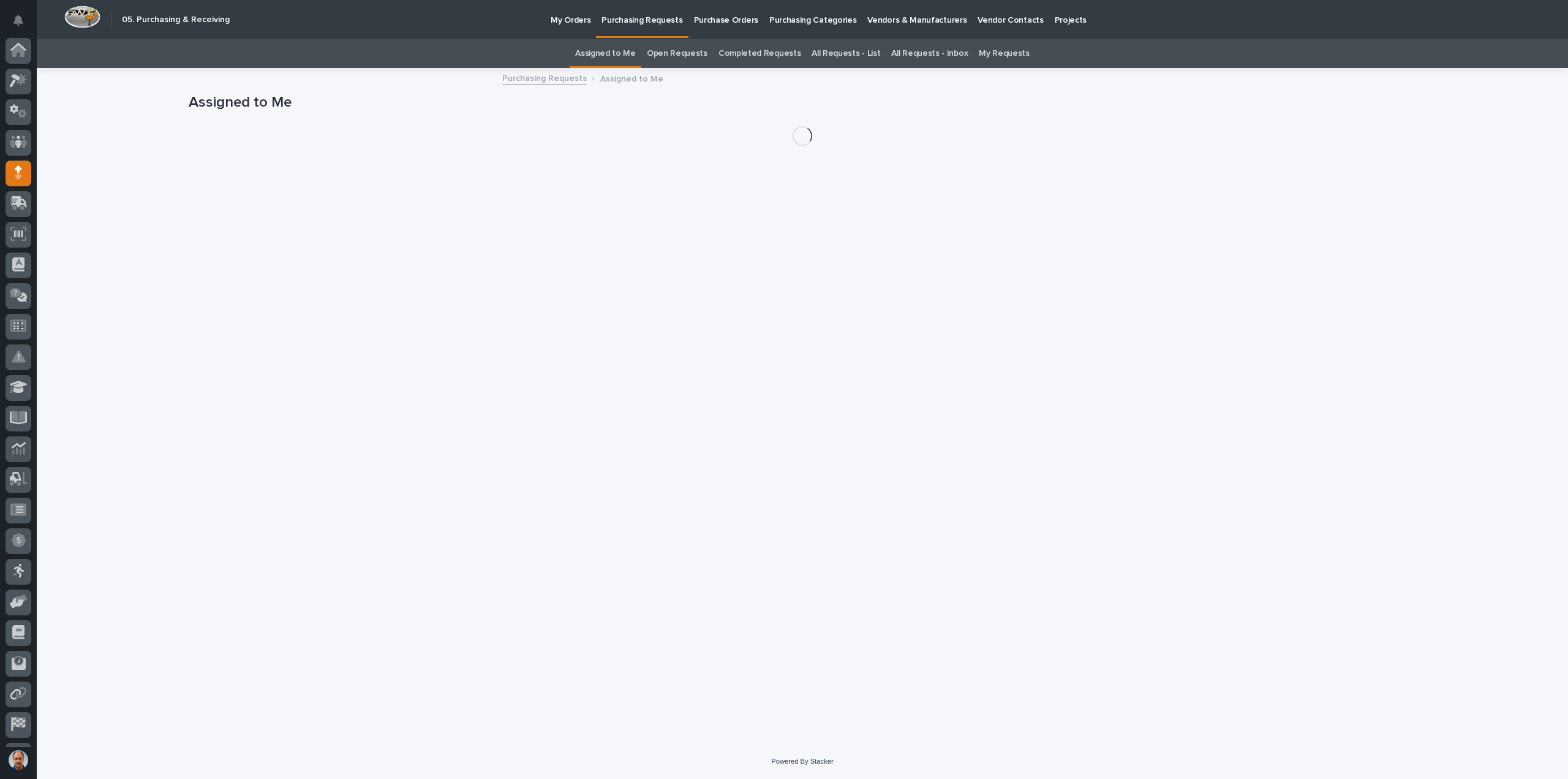
scroll to position [57, 0]
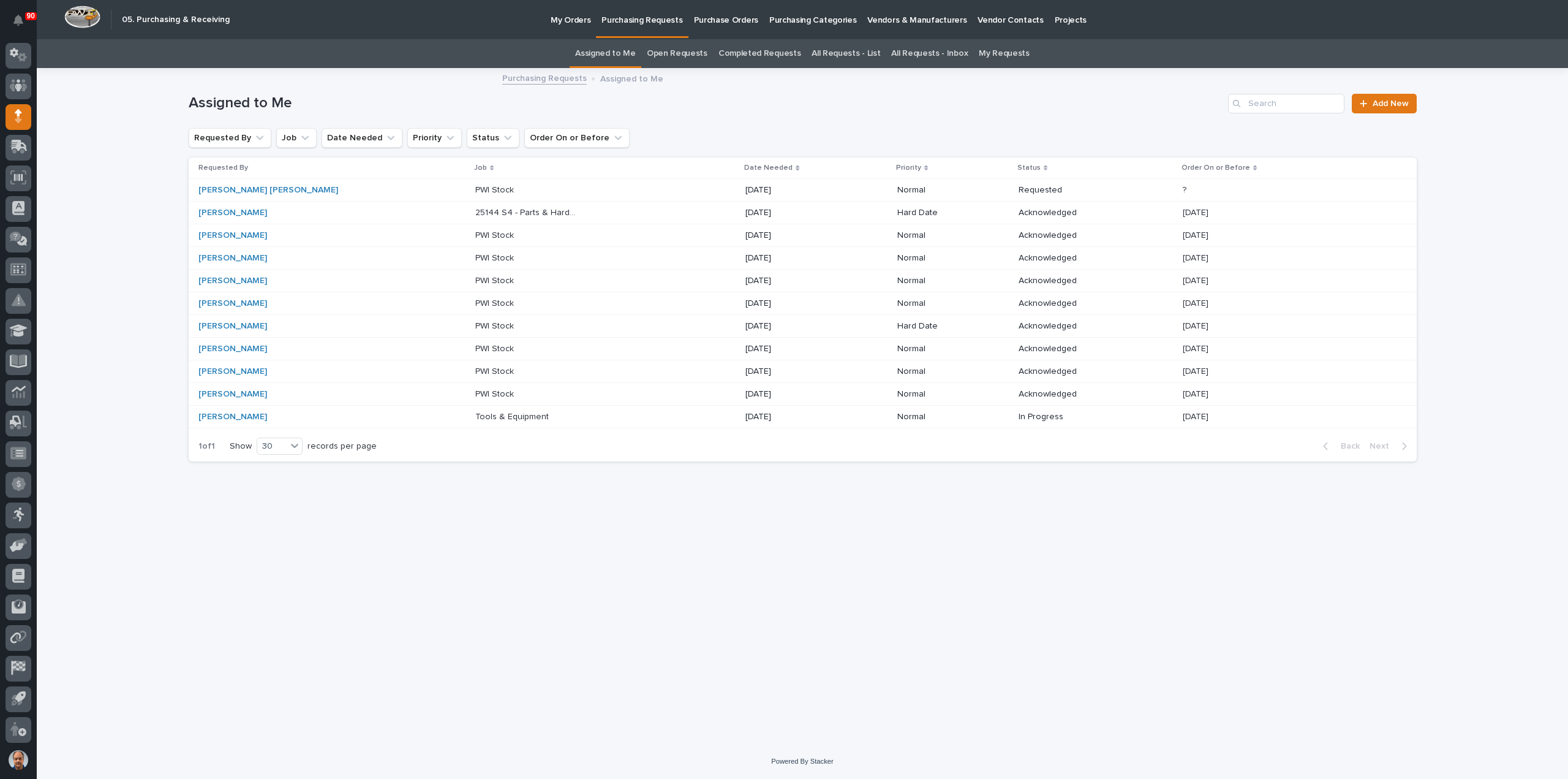
click at [475, 413] on p "Tools & Equipment" at bounding box center [514, 415] width 76 height 13
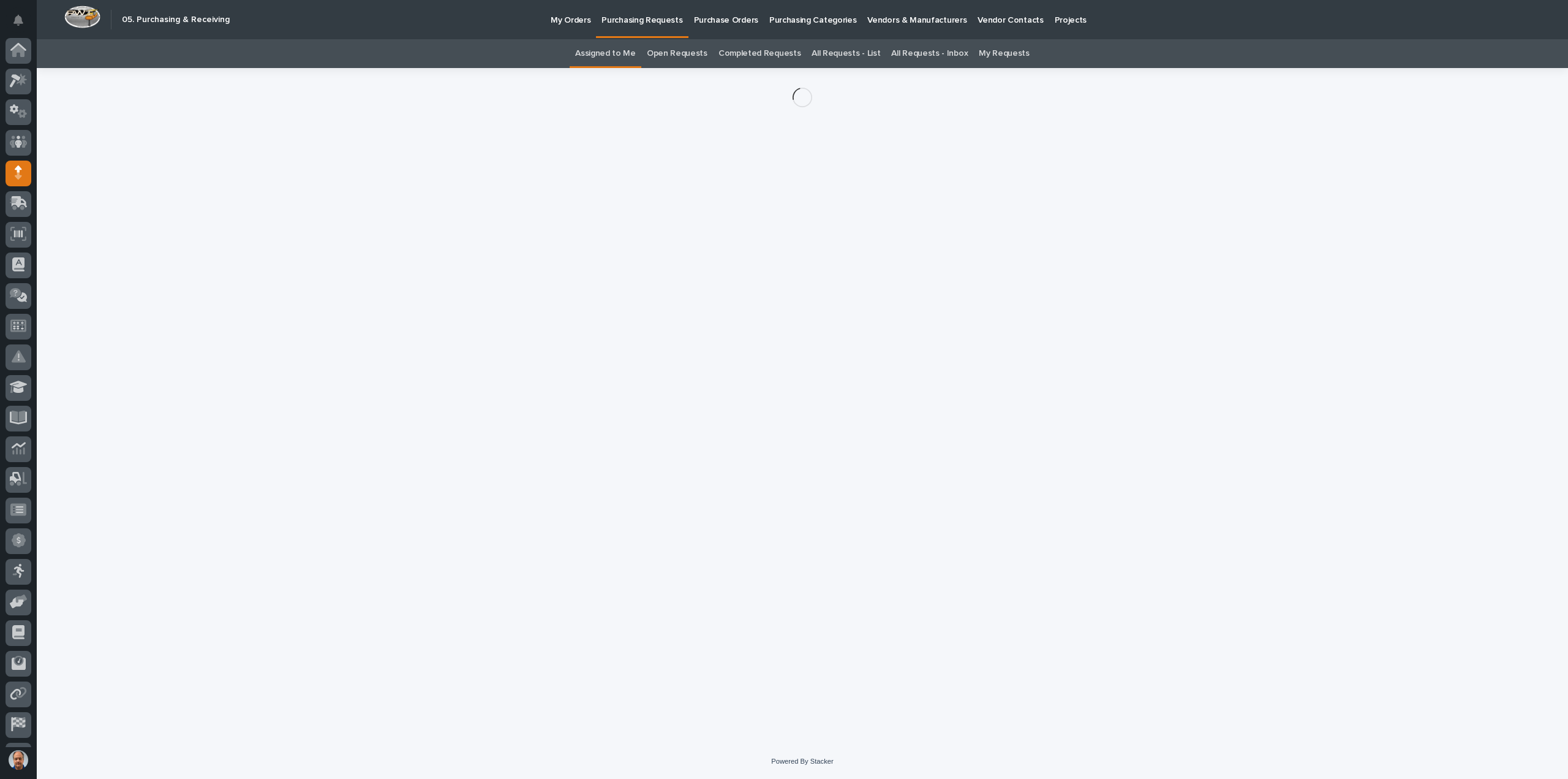
scroll to position [57, 0]
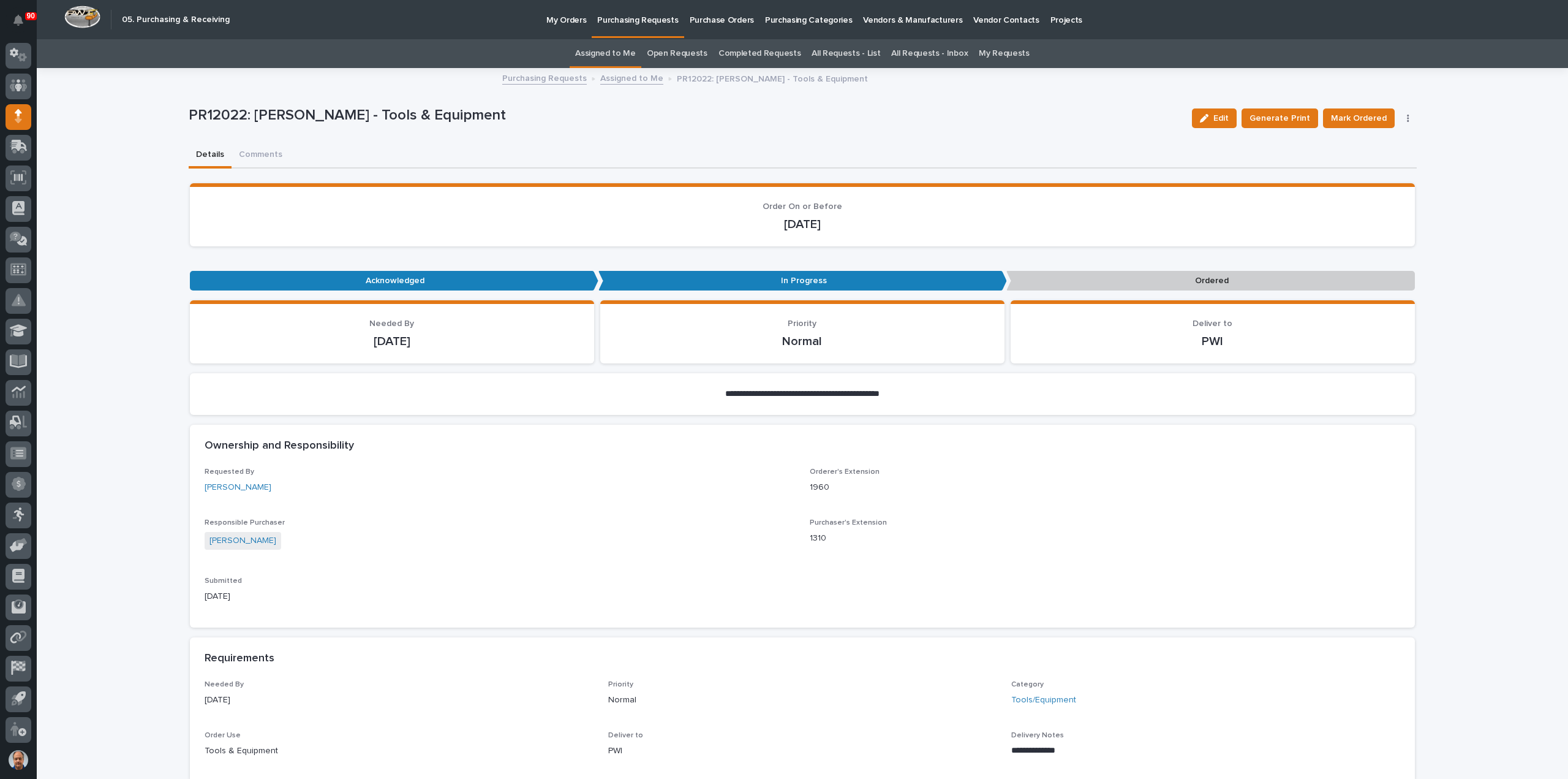
click at [1407, 117] on icon "button" at bounding box center [1408, 118] width 3 height 9
click at [1366, 158] on span "Edit Linked PO's" at bounding box center [1369, 162] width 62 height 15
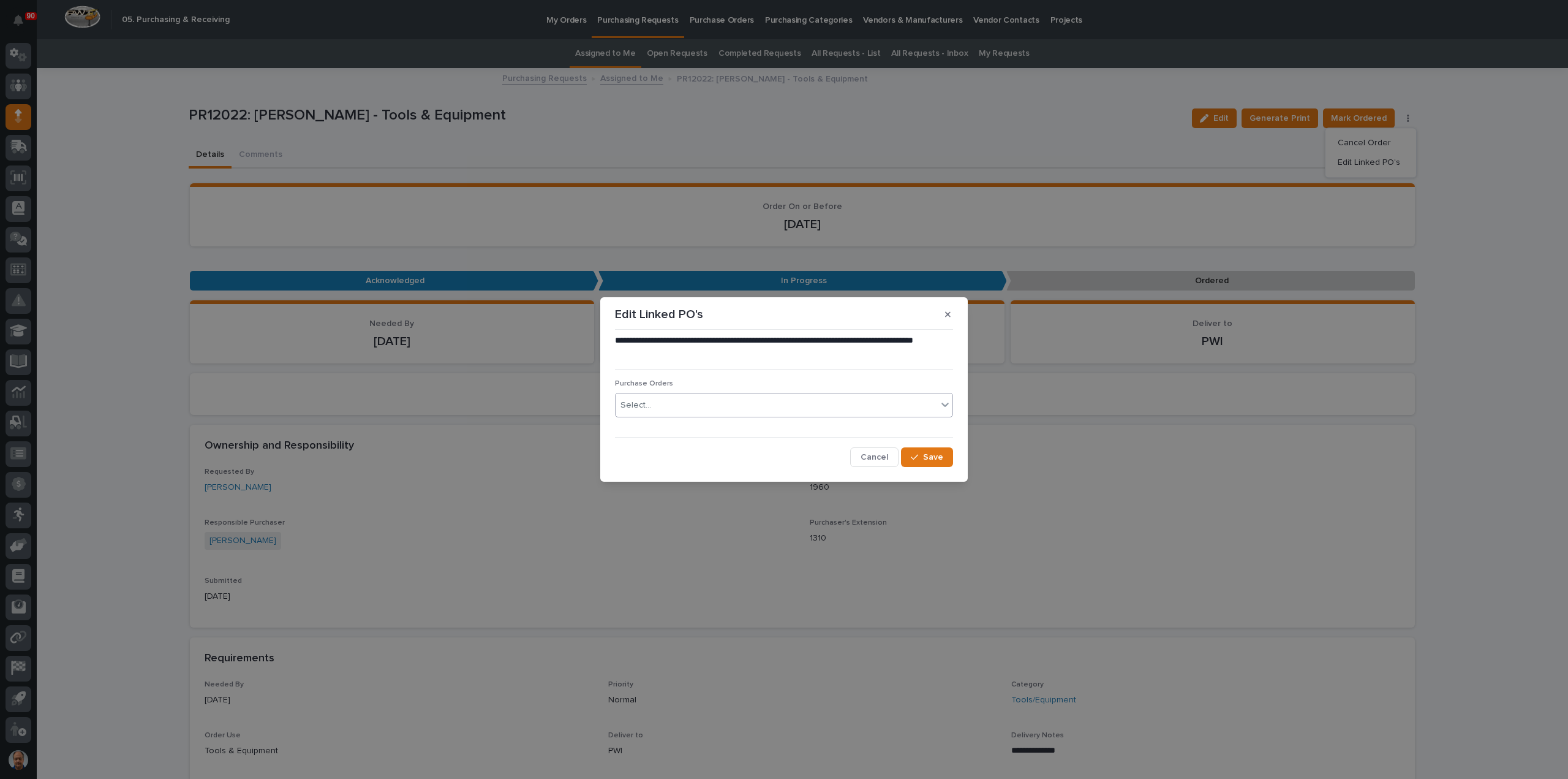
click at [722, 401] on div "Select..." at bounding box center [776, 405] width 322 height 20
type input "*****"
click at [934, 453] on span "Save" at bounding box center [933, 457] width 20 height 11
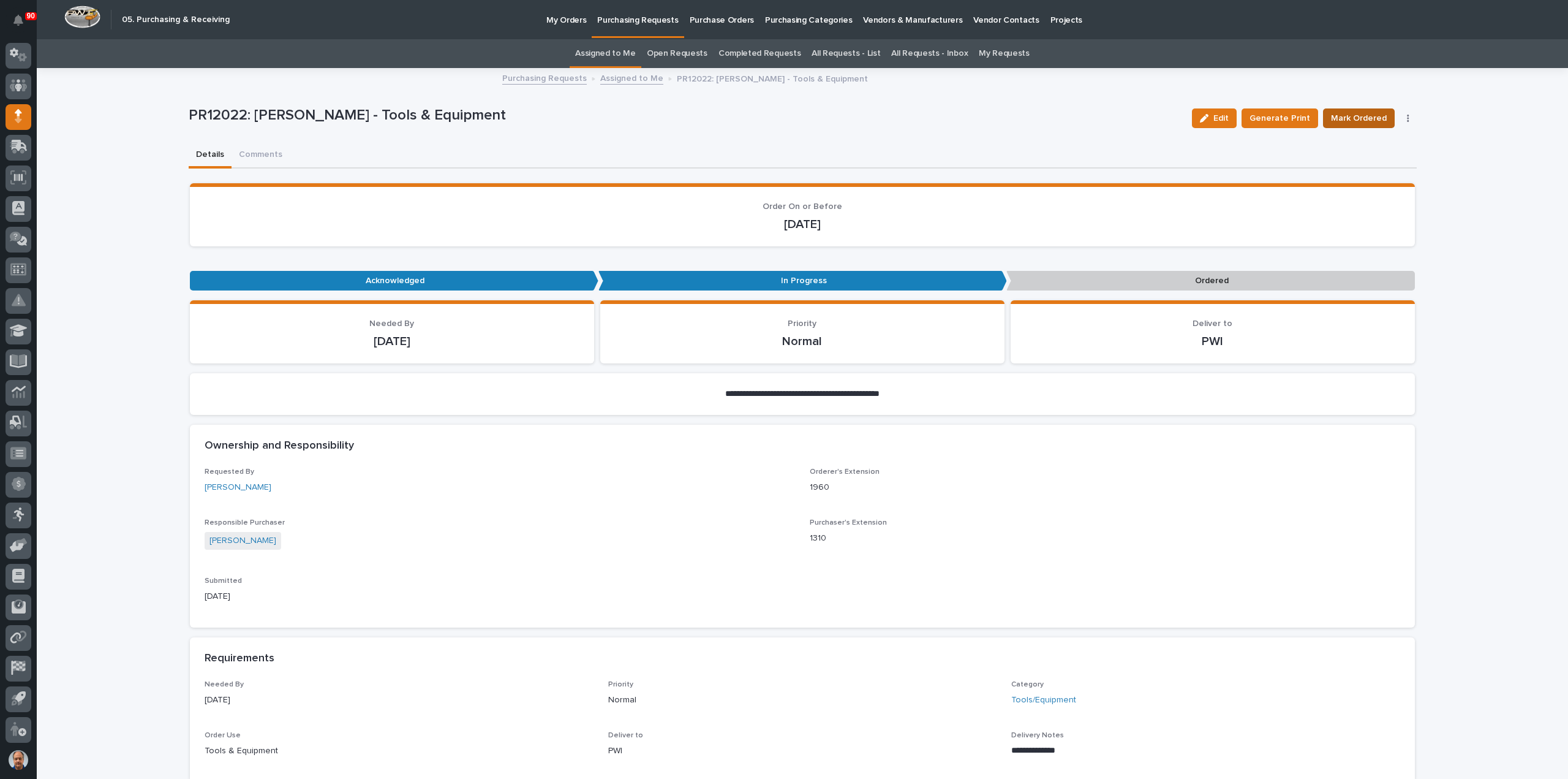
click at [1367, 118] on span "Mark Ordered" at bounding box center [1359, 118] width 56 height 15
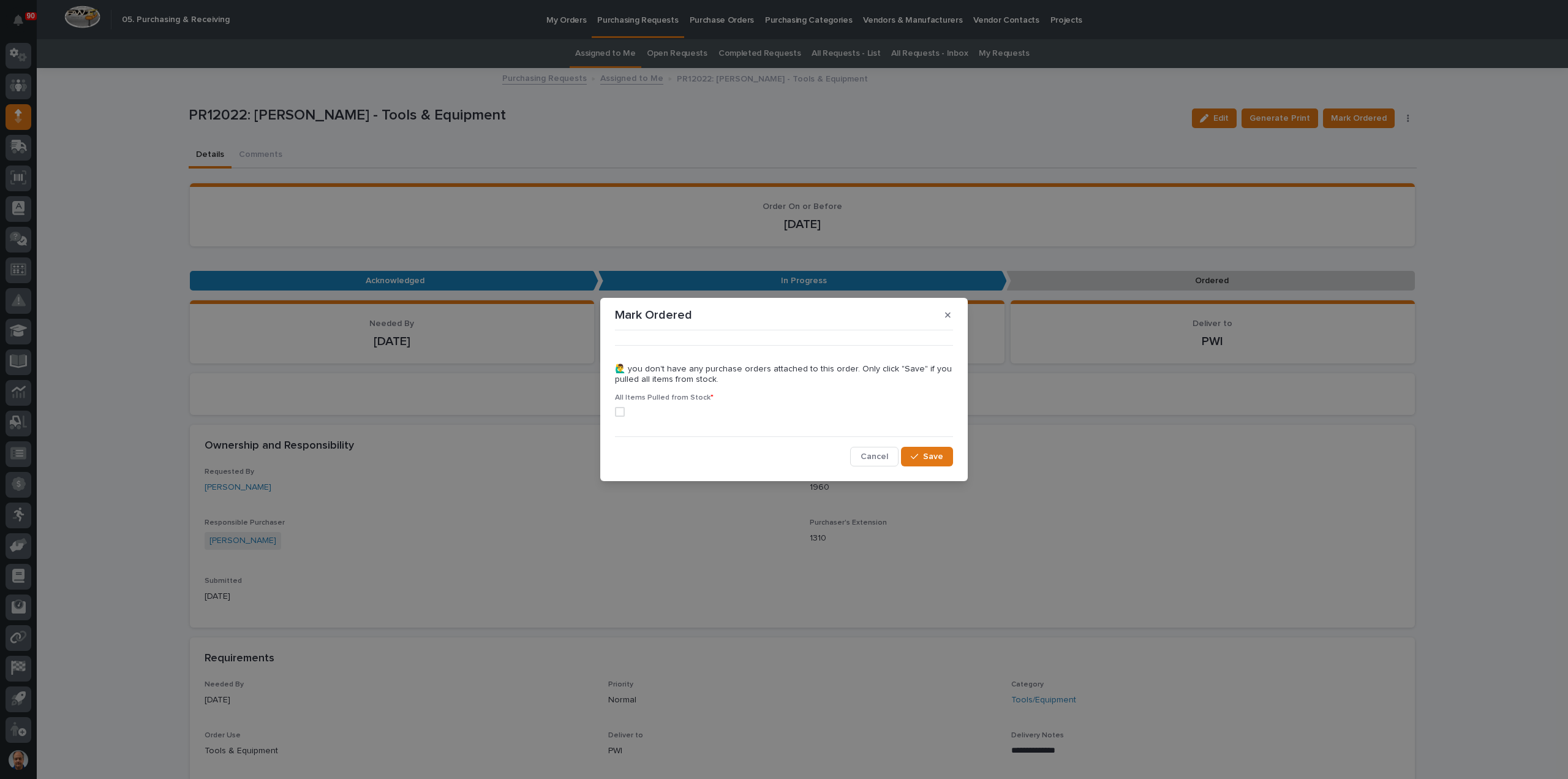
click at [878, 454] on span "Cancel" at bounding box center [874, 456] width 27 height 11
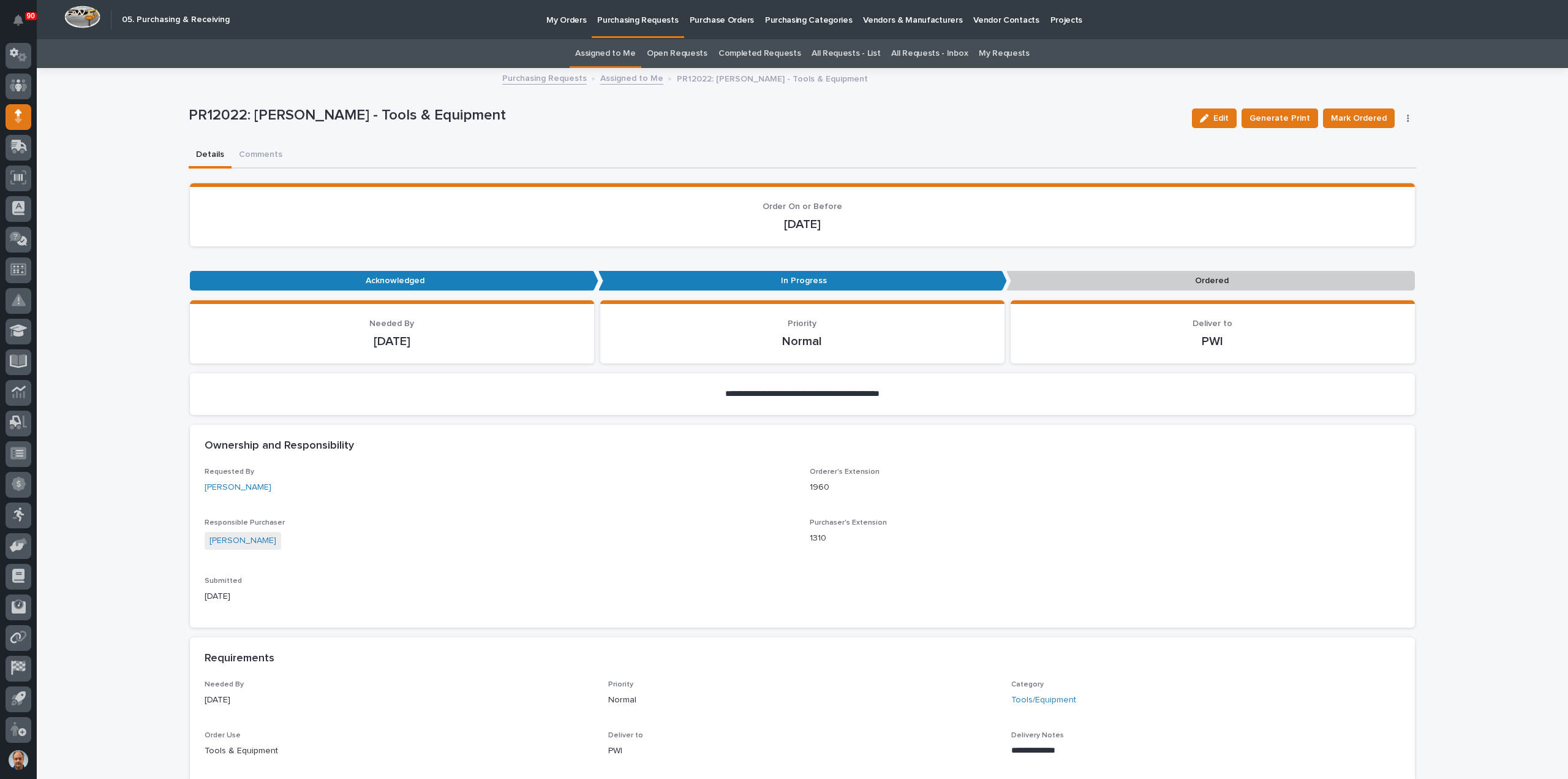
click at [1166, 458] on div "Ownership and Responsibility" at bounding box center [802, 446] width 1225 height 43
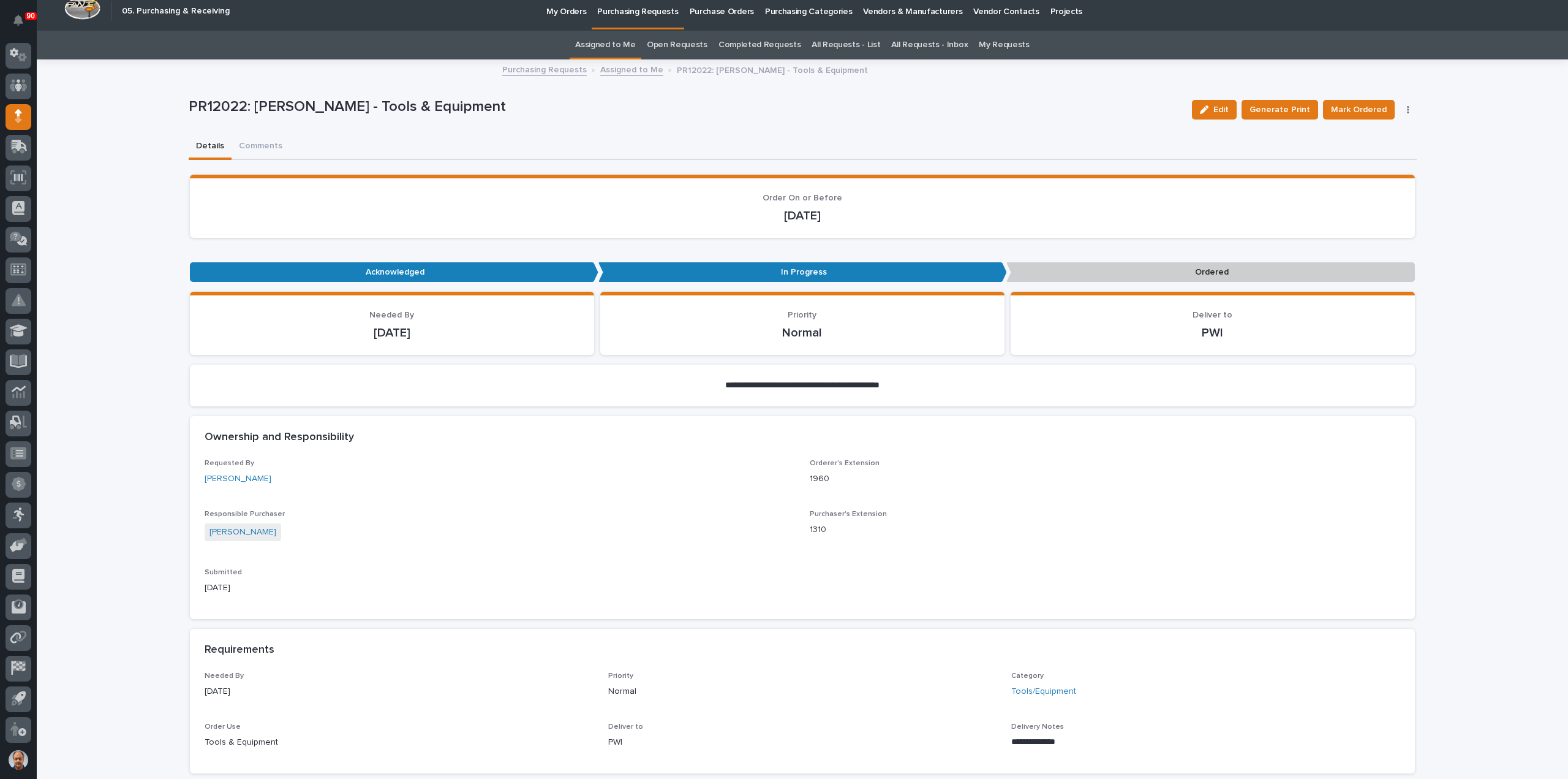
scroll to position [0, 0]
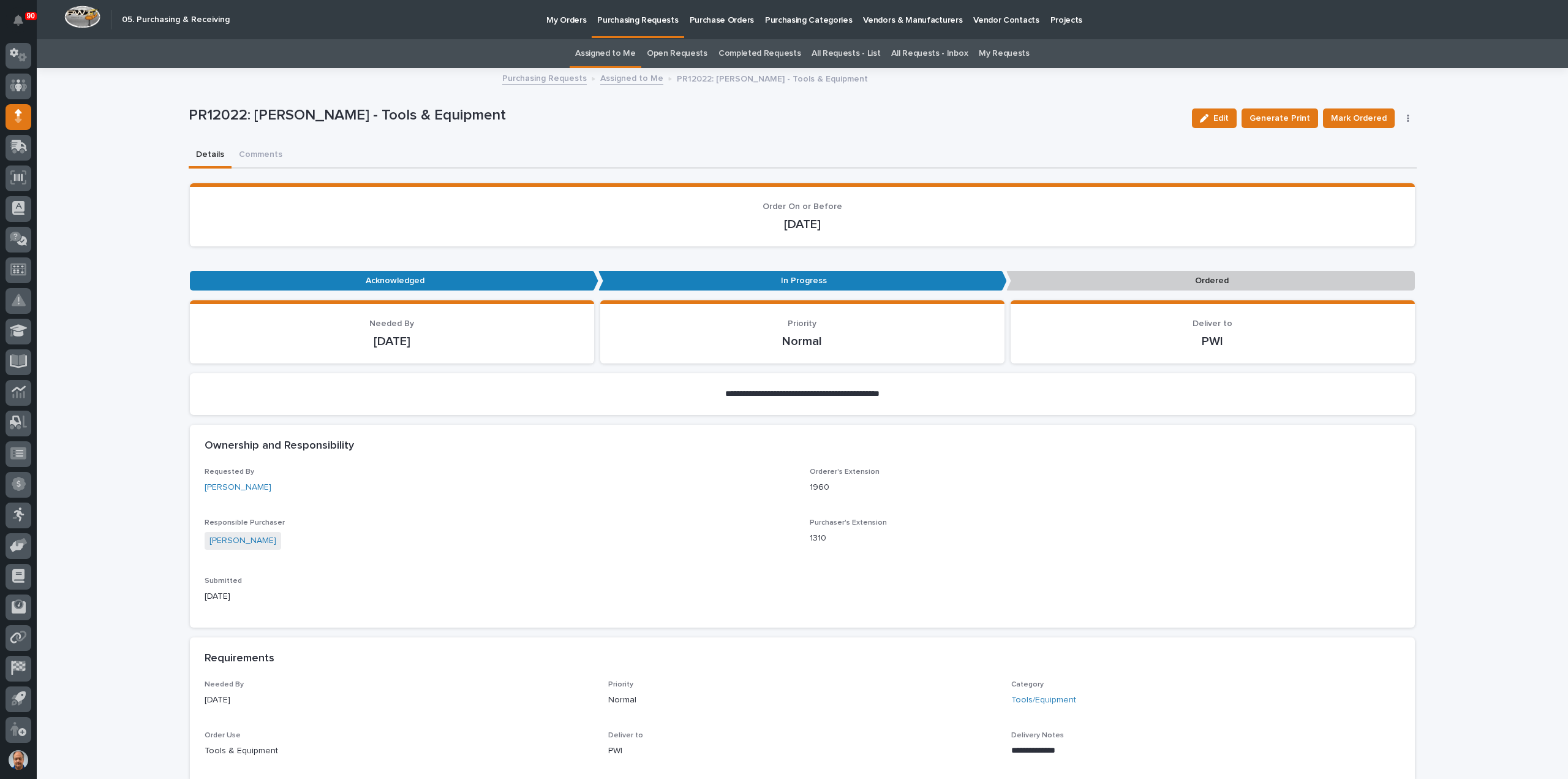
click at [1407, 119] on icon "button" at bounding box center [1408, 118] width 3 height 9
click at [1342, 158] on span "Edit Linked PO's" at bounding box center [1369, 162] width 62 height 15
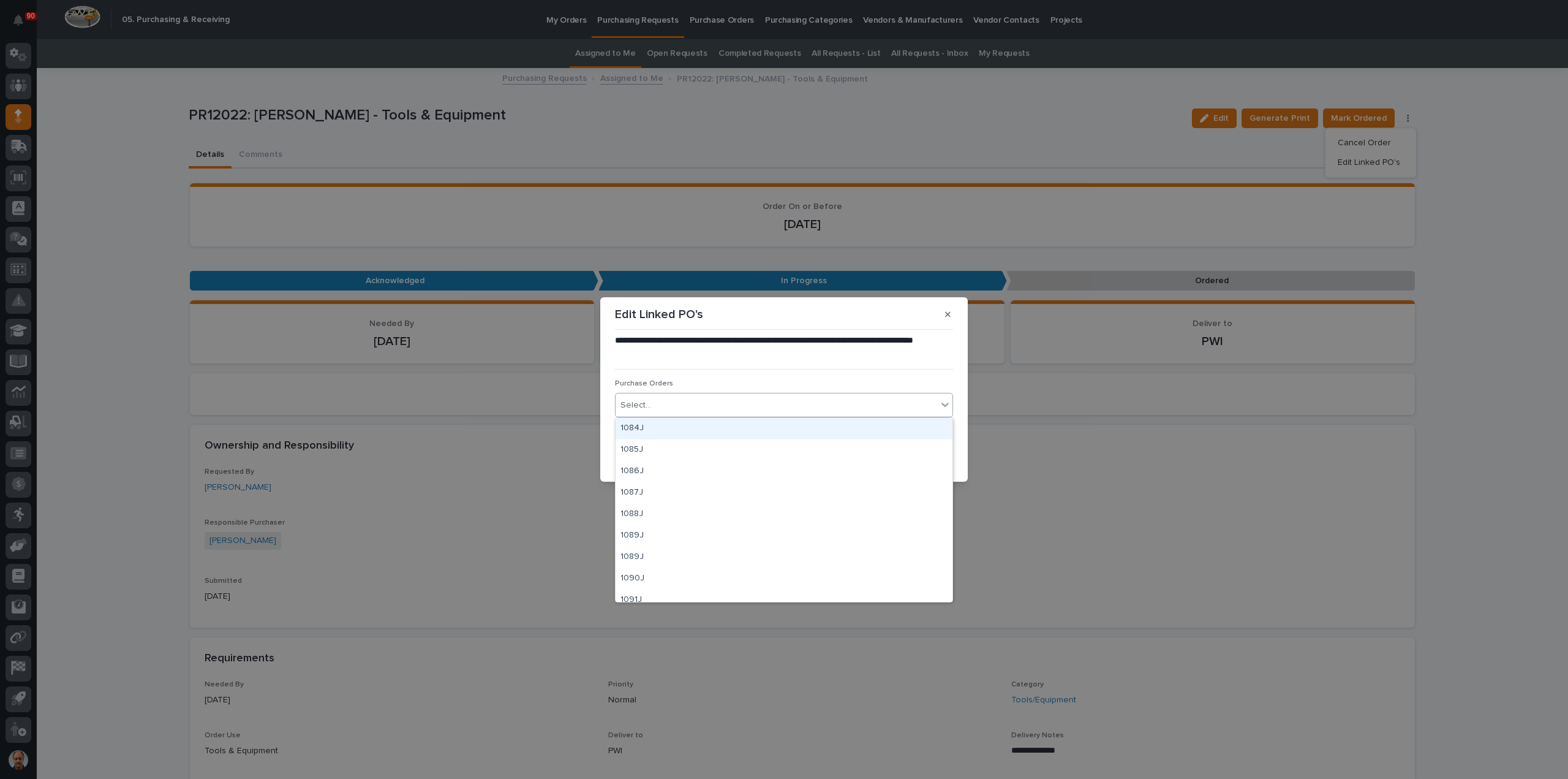
drag, startPoint x: 643, startPoint y: 405, endPoint x: 698, endPoint y: 403, distance: 55.0
click at [670, 401] on div "Select..." at bounding box center [776, 405] width 322 height 20
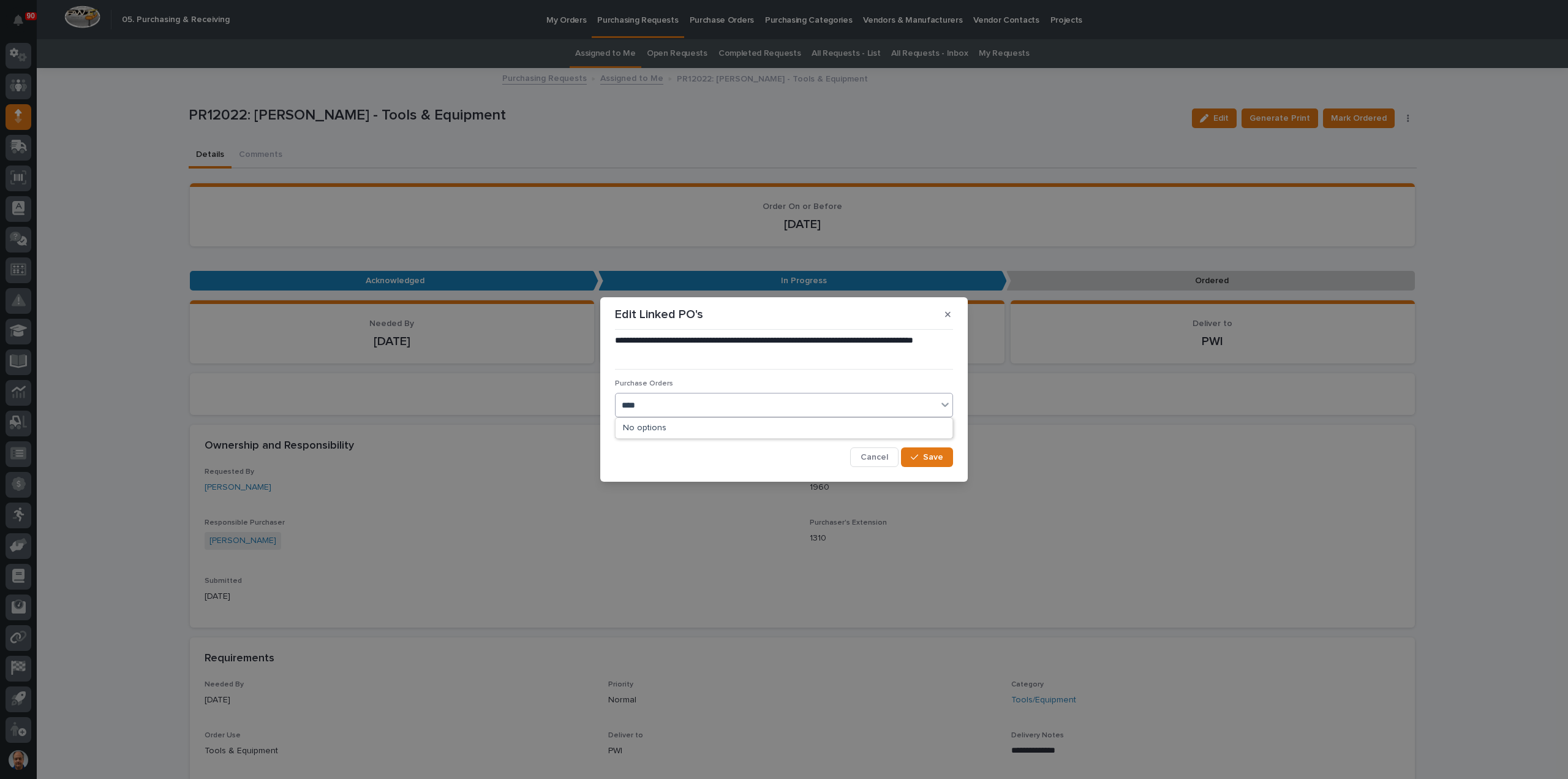
type input "*****"
click at [648, 427] on div "18886" at bounding box center [784, 429] width 337 height 21
click at [933, 457] on span "Save" at bounding box center [933, 457] width 20 height 11
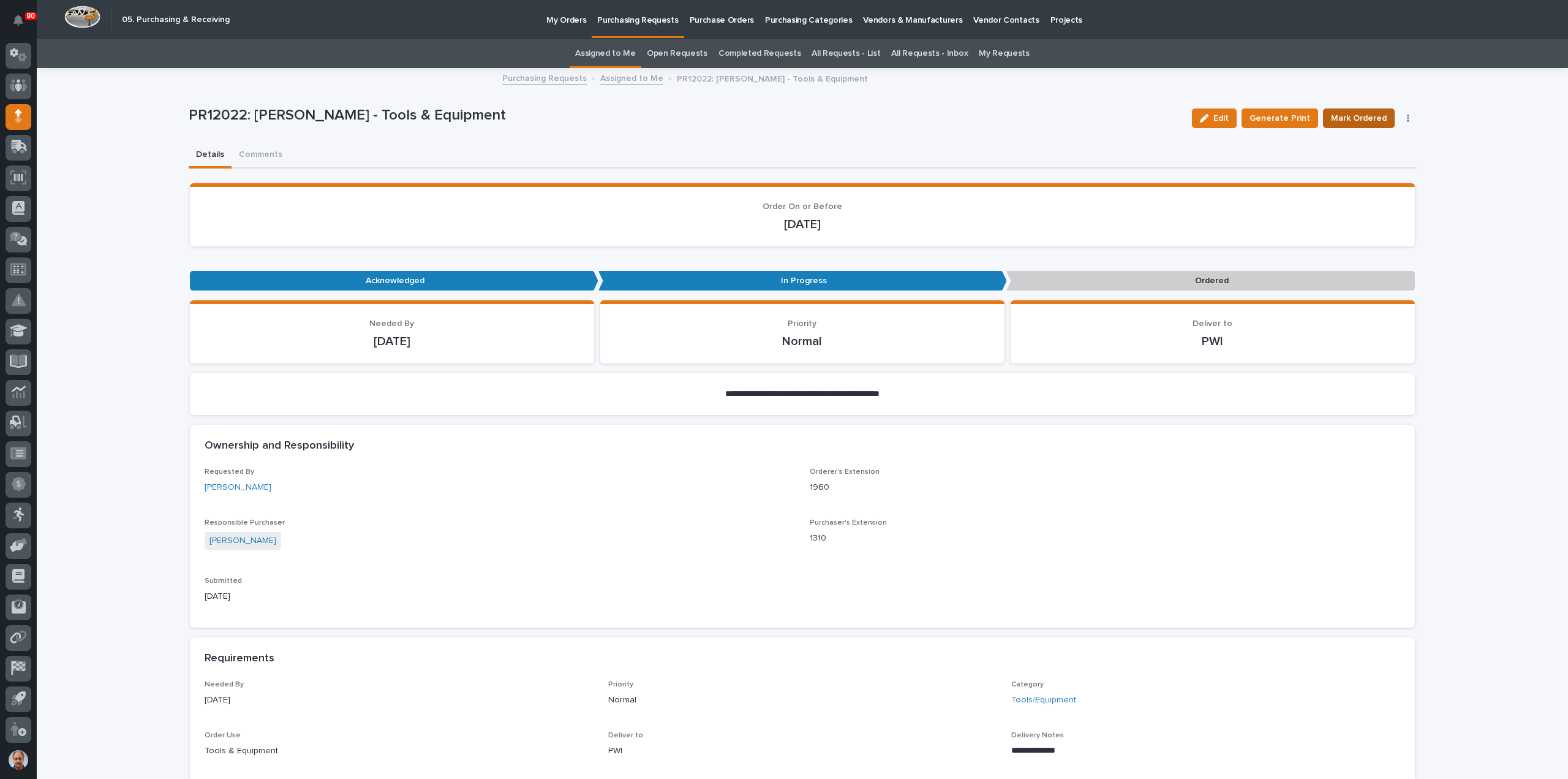
click at [1349, 119] on span "Mark Ordered" at bounding box center [1359, 118] width 56 height 15
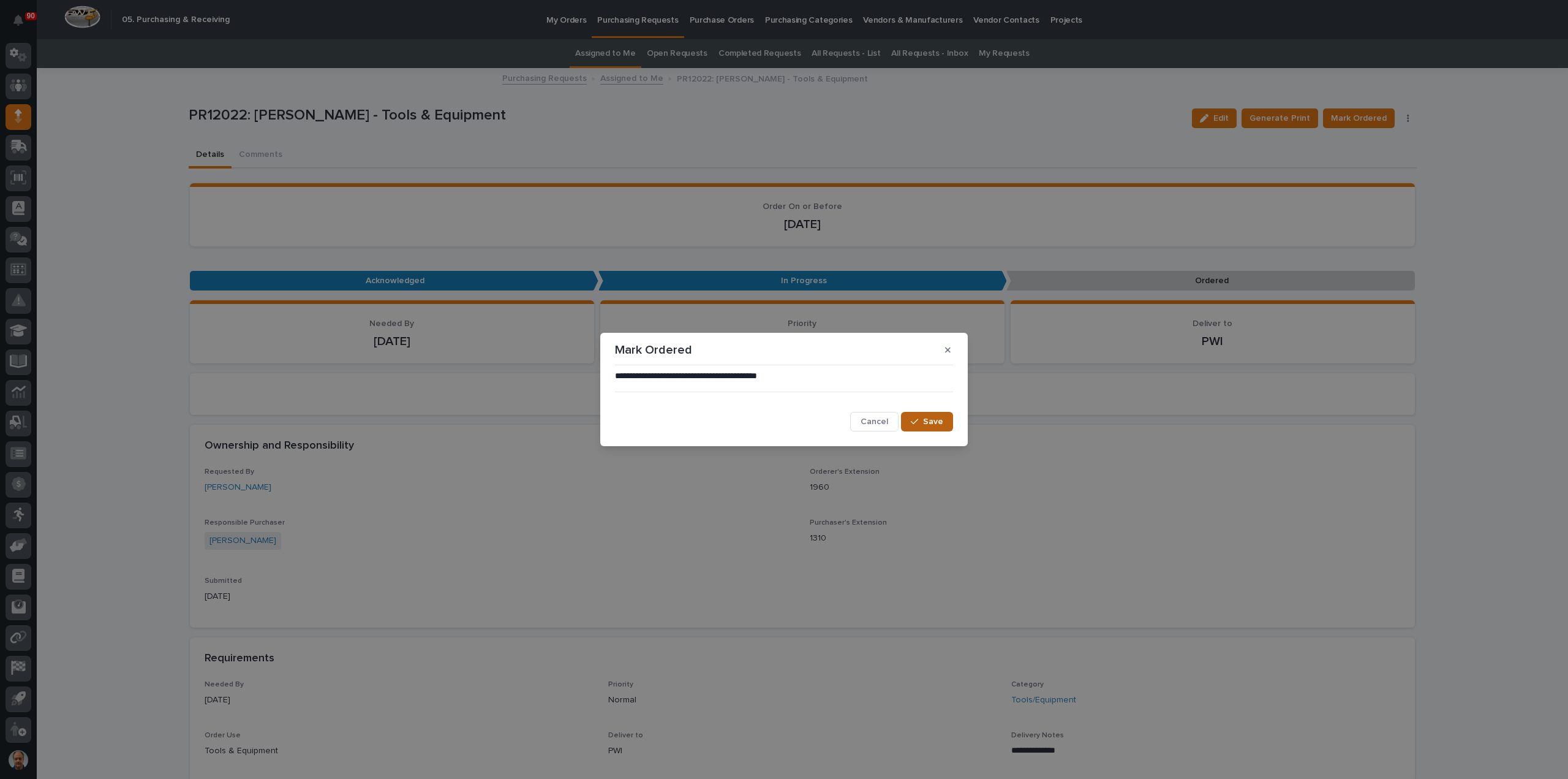
click at [950, 418] on button "Save" at bounding box center [927, 421] width 52 height 20
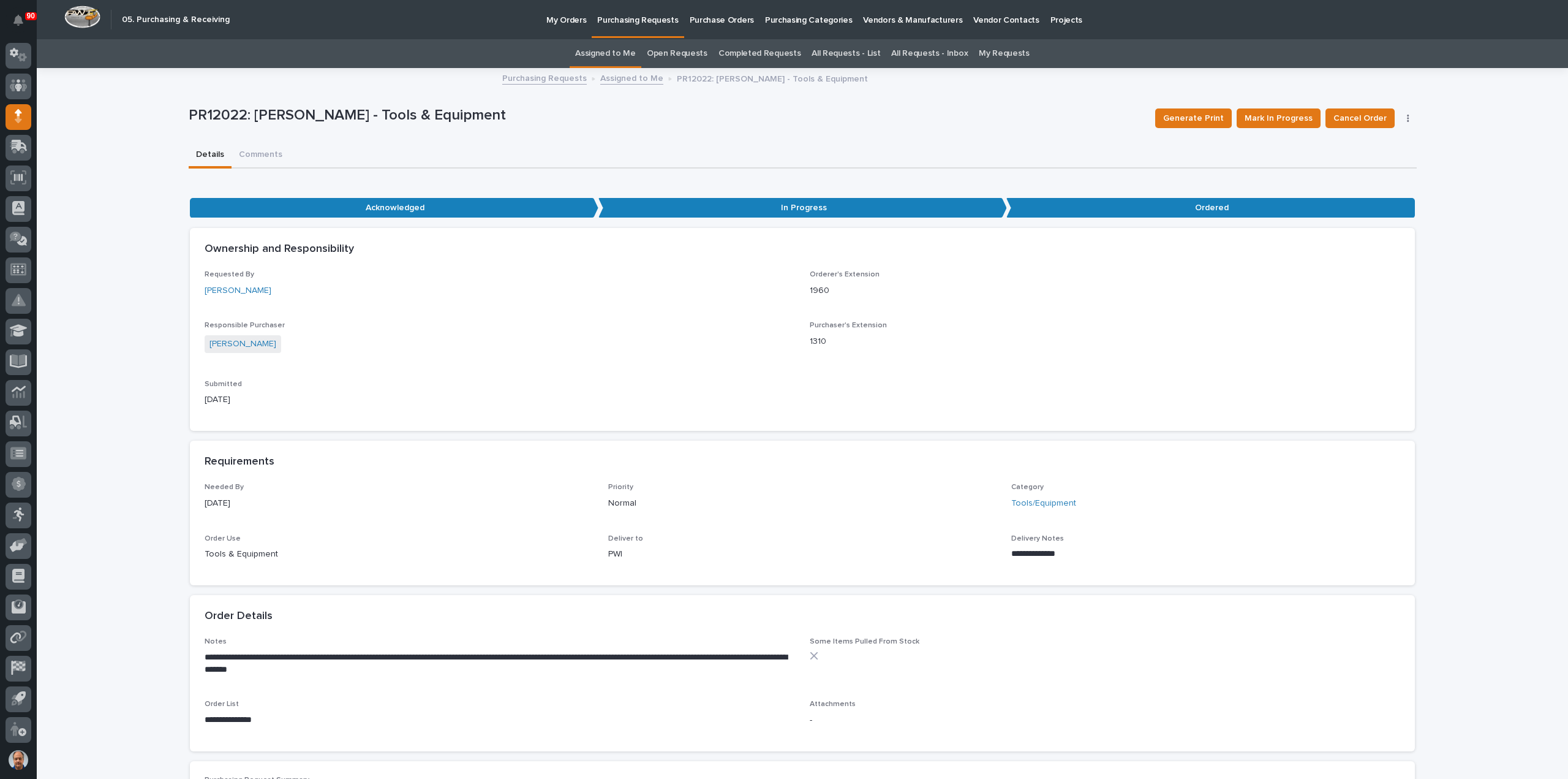
click at [633, 18] on p "Purchasing Requests" at bounding box center [637, 12] width 81 height 26
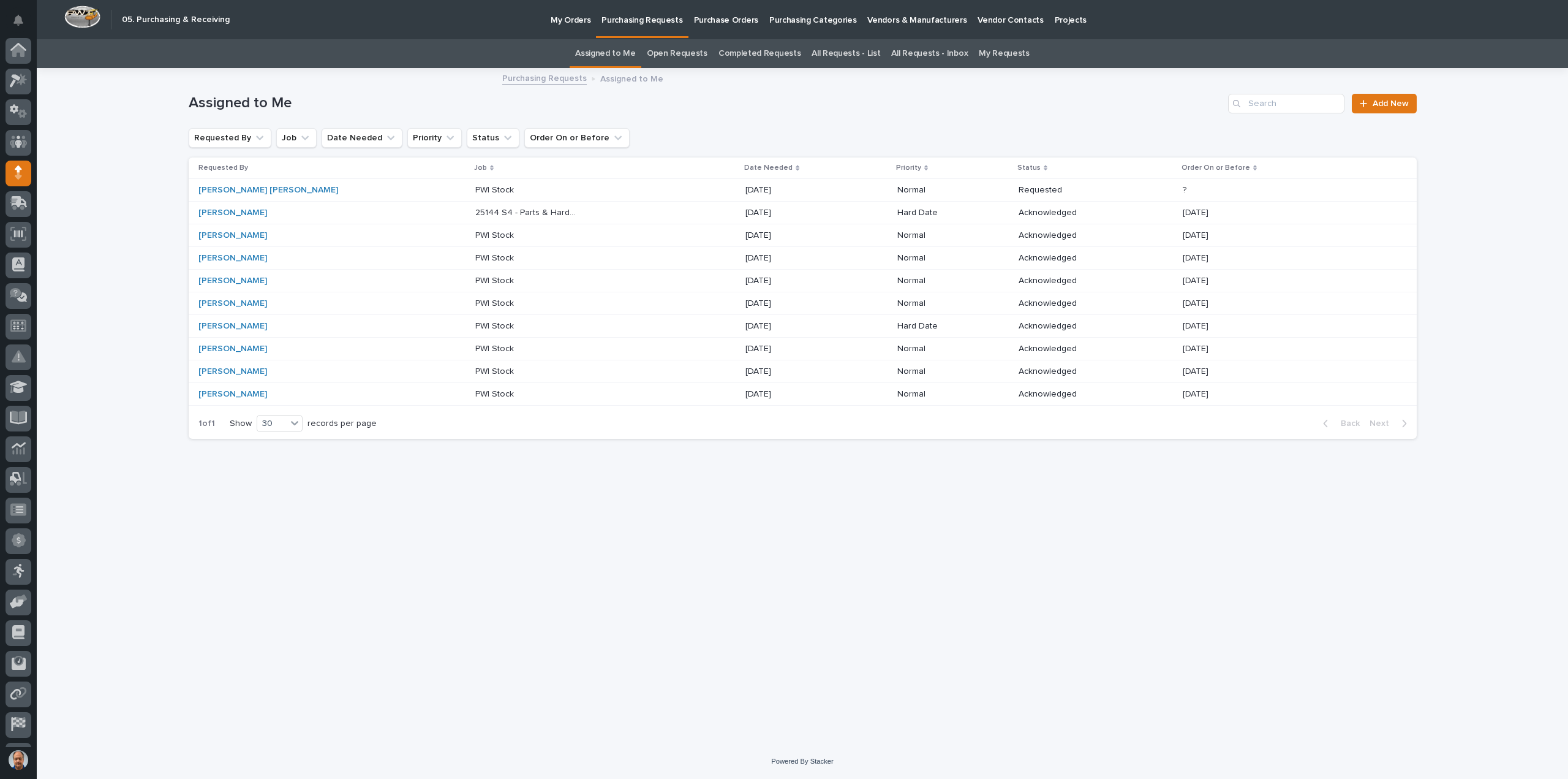
scroll to position [57, 0]
click at [475, 191] on p "PWI Stock" at bounding box center [496, 189] width 41 height 13
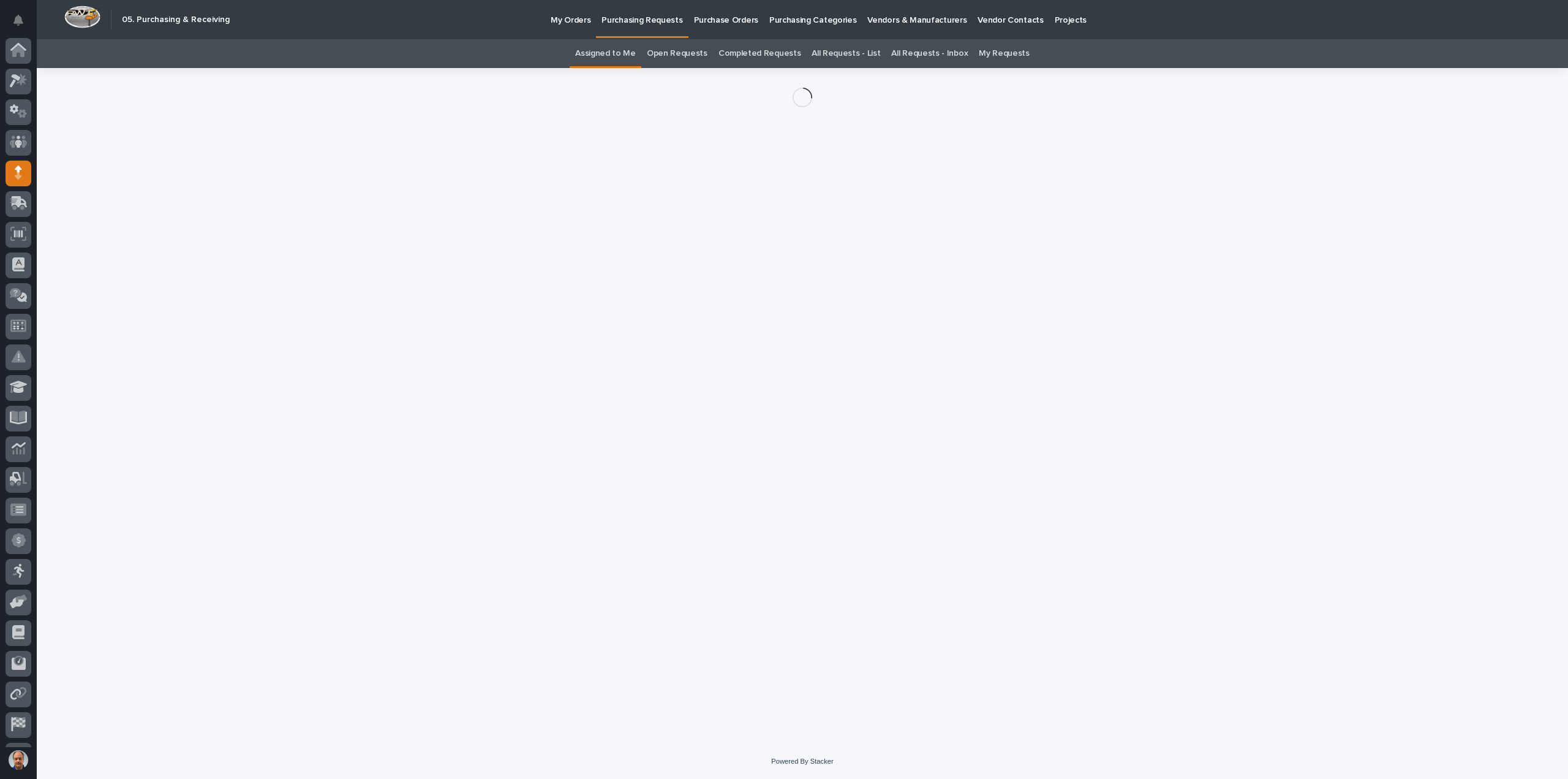
scroll to position [57, 0]
